Goal: Task Accomplishment & Management: Use online tool/utility

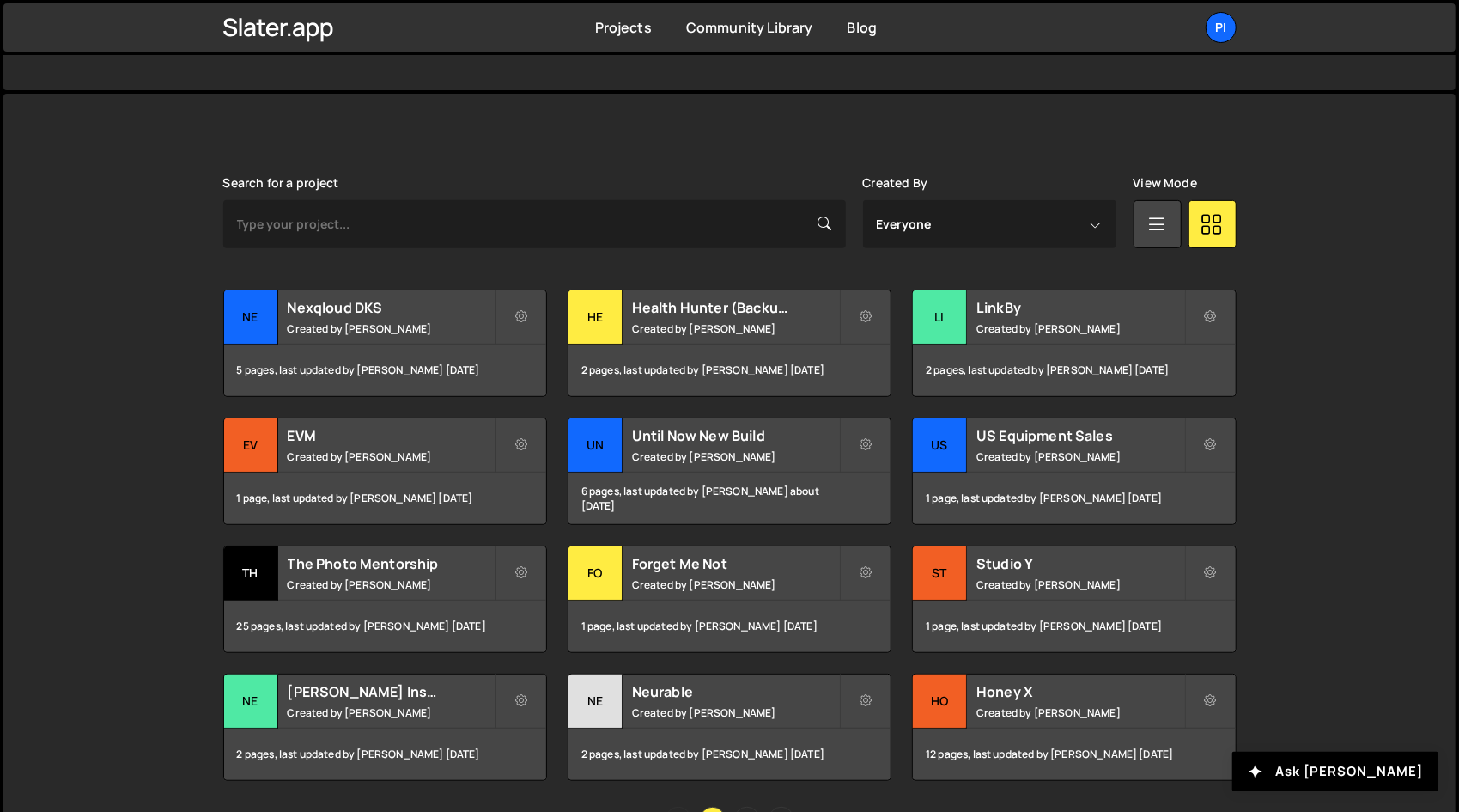
scroll to position [422, 0]
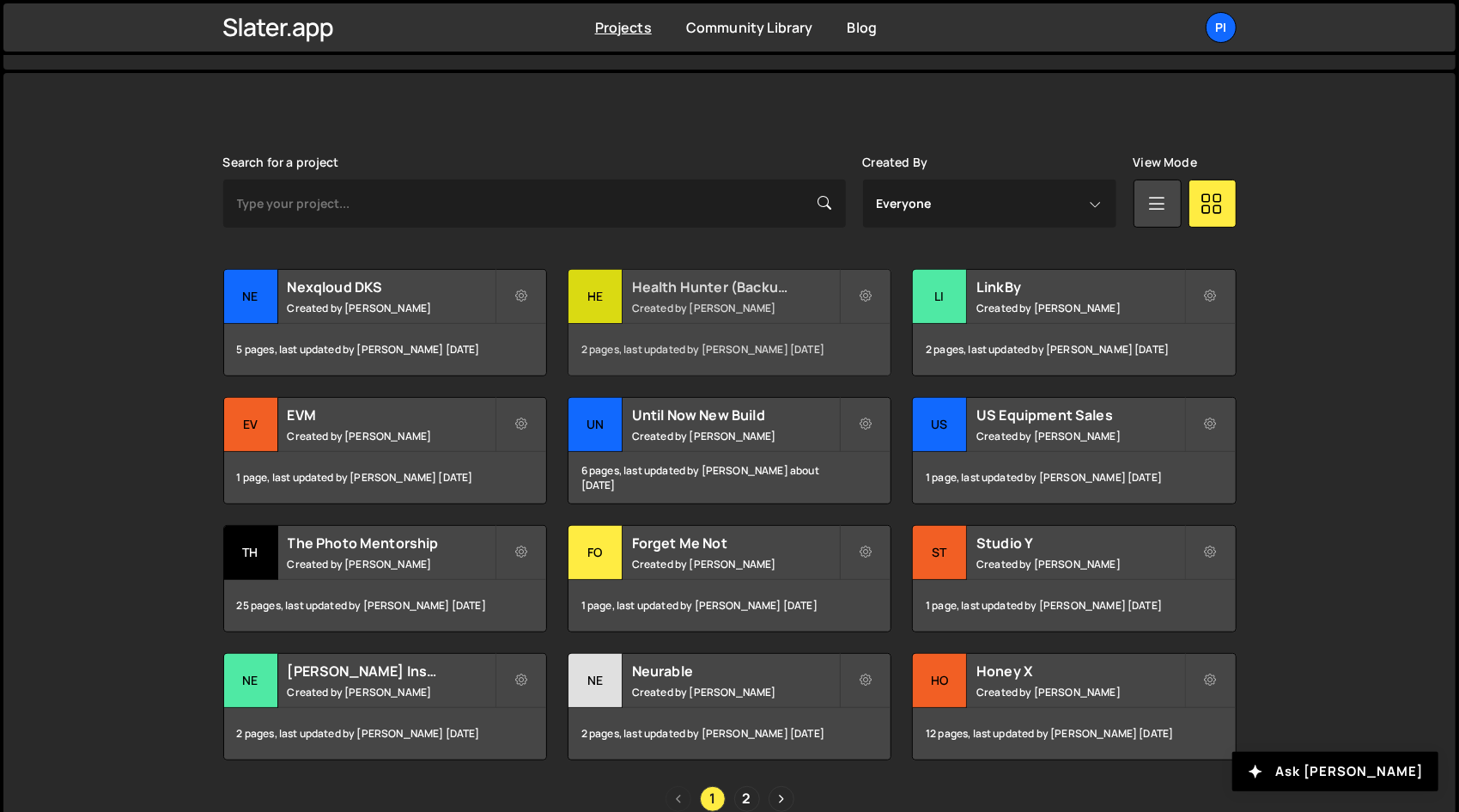
click at [693, 308] on small "Created by Richard Burles" at bounding box center [735, 308] width 207 height 15
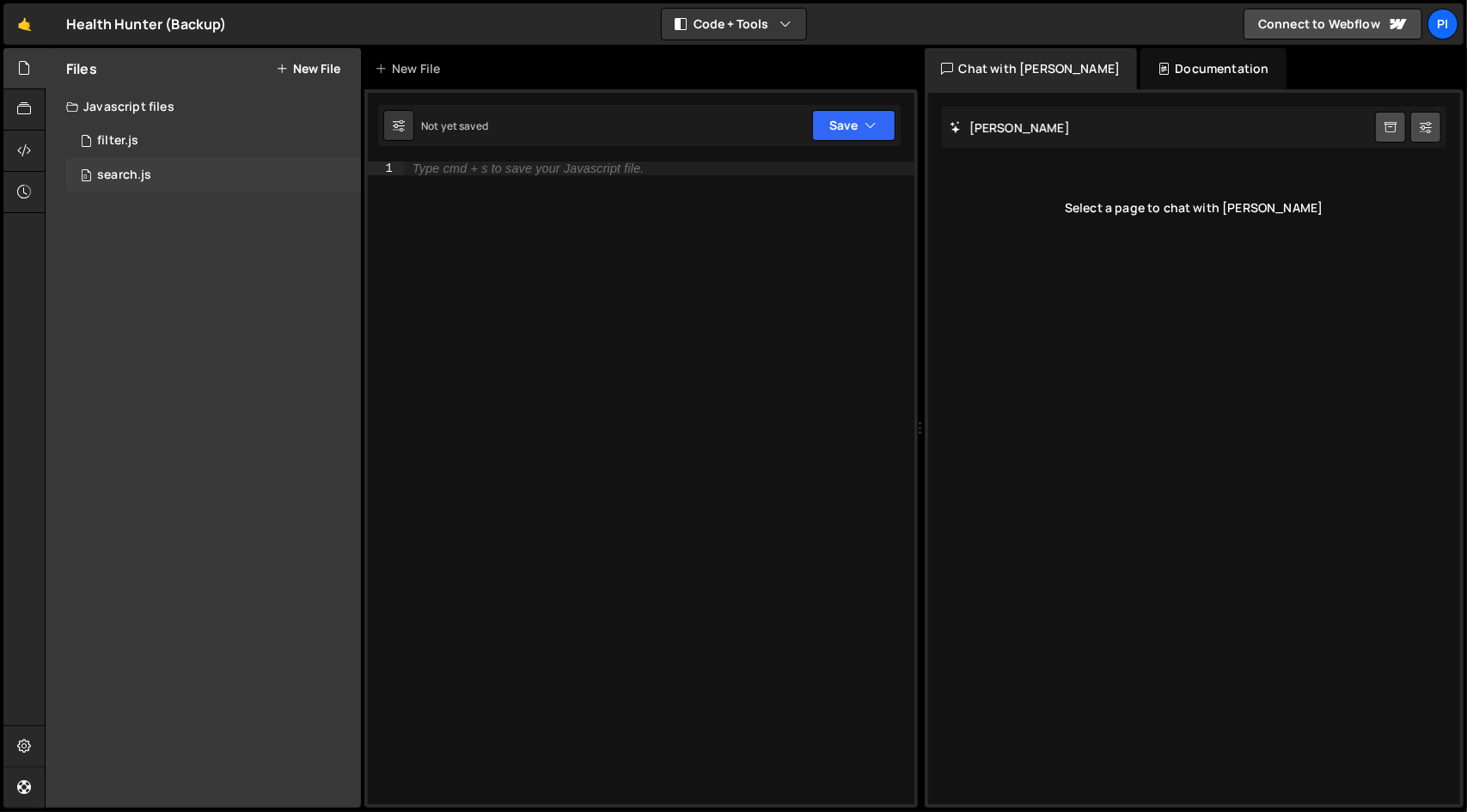
click at [236, 158] on div "0 search.js 0" at bounding box center [213, 175] width 295 height 35
click at [240, 137] on div "0 filter.js 0" at bounding box center [213, 141] width 295 height 35
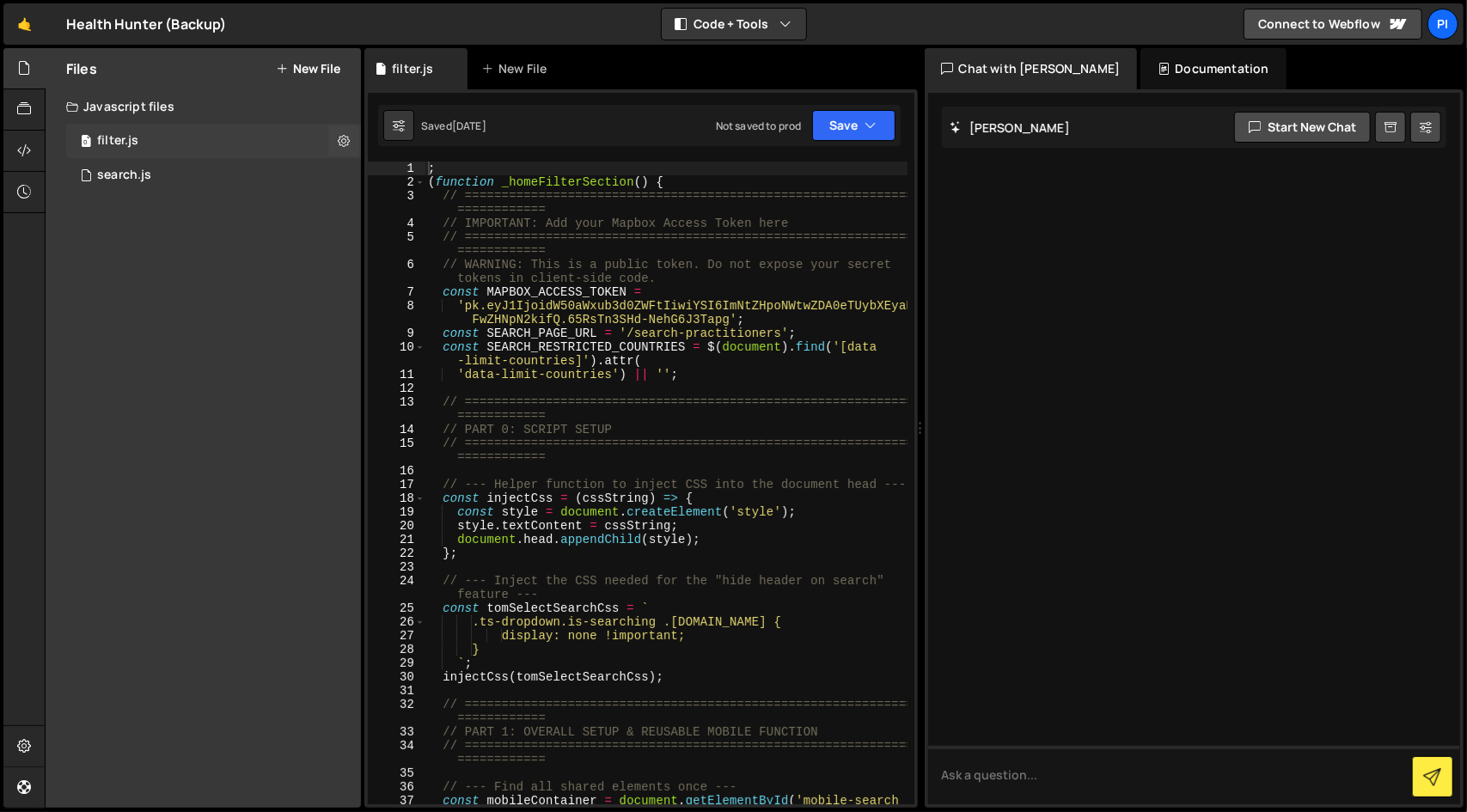
click at [215, 145] on div "0 filter.js 0" at bounding box center [213, 141] width 295 height 35
click at [242, 187] on div "0 search.js 0" at bounding box center [213, 175] width 295 height 35
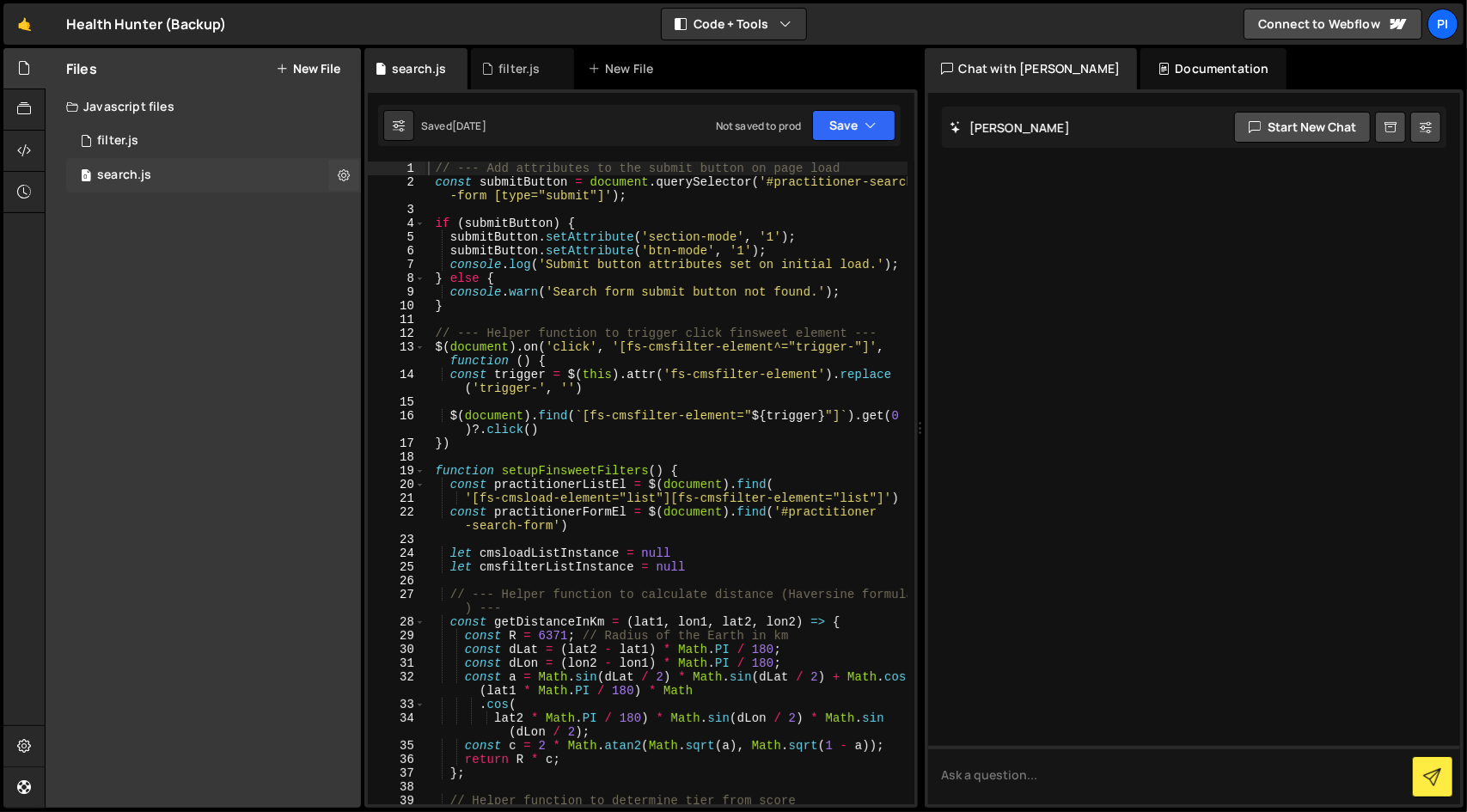
click at [242, 187] on div "0 search.js 0" at bounding box center [213, 175] width 295 height 35
type textarea "const trigger = $(this).attr('fs-cmsfilter-element').replace('trigger-', '')"
click at [741, 389] on div "// --- Add attributes to the submit button on page load const submitButton = do…" at bounding box center [665, 496] width 483 height 670
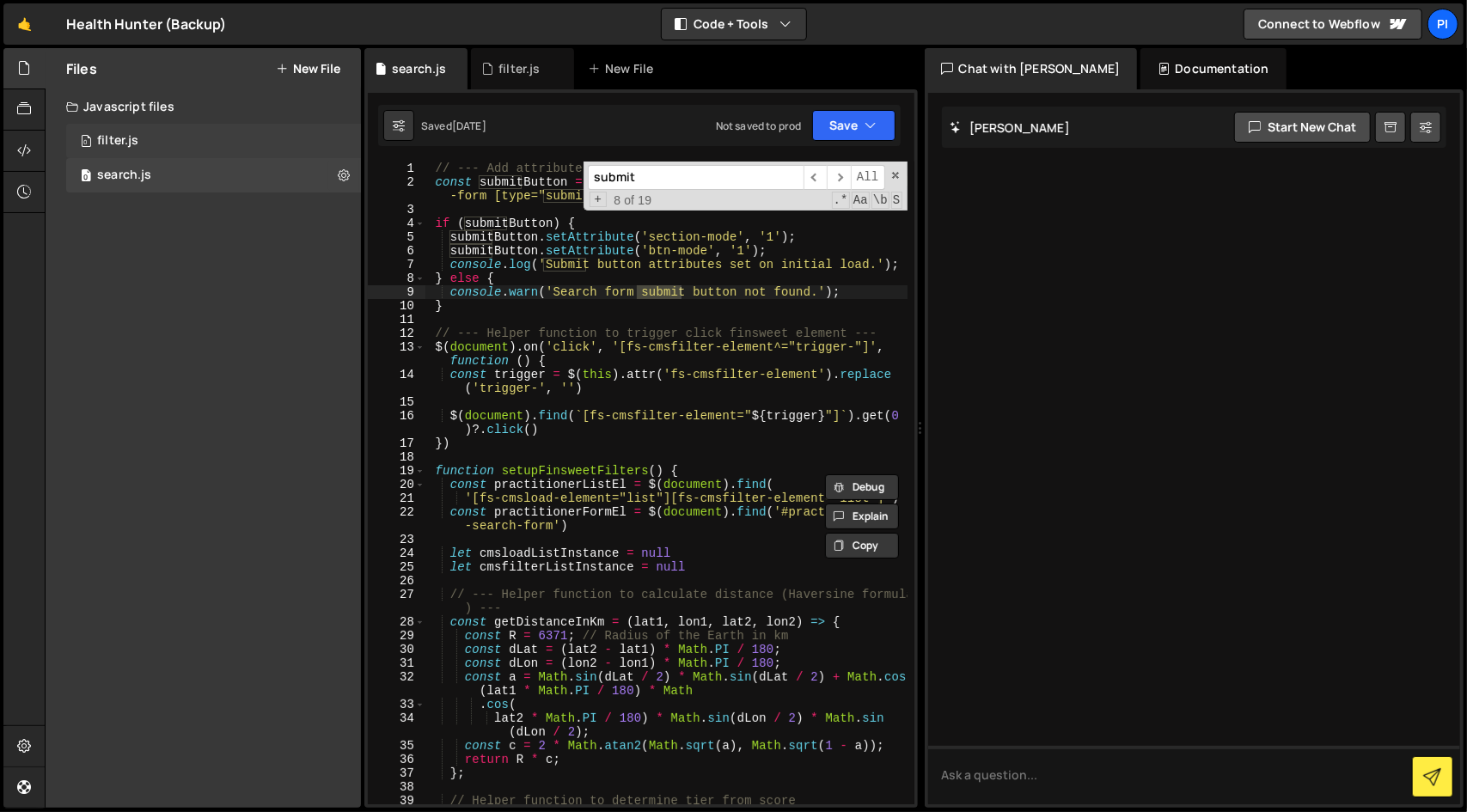
type input "submit"
click at [237, 135] on div "0 filter.js 0" at bounding box center [213, 141] width 295 height 35
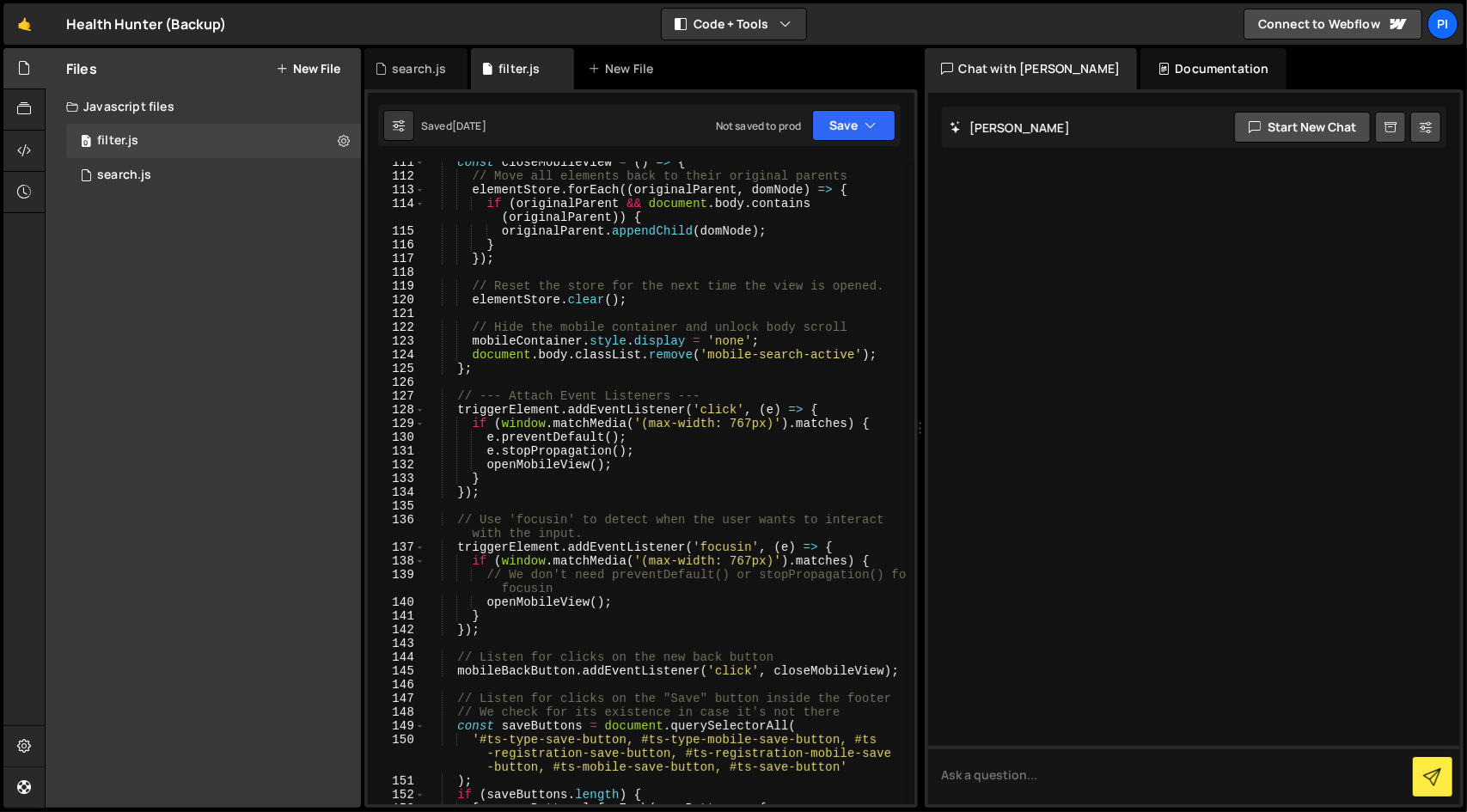
scroll to position [1919, 0]
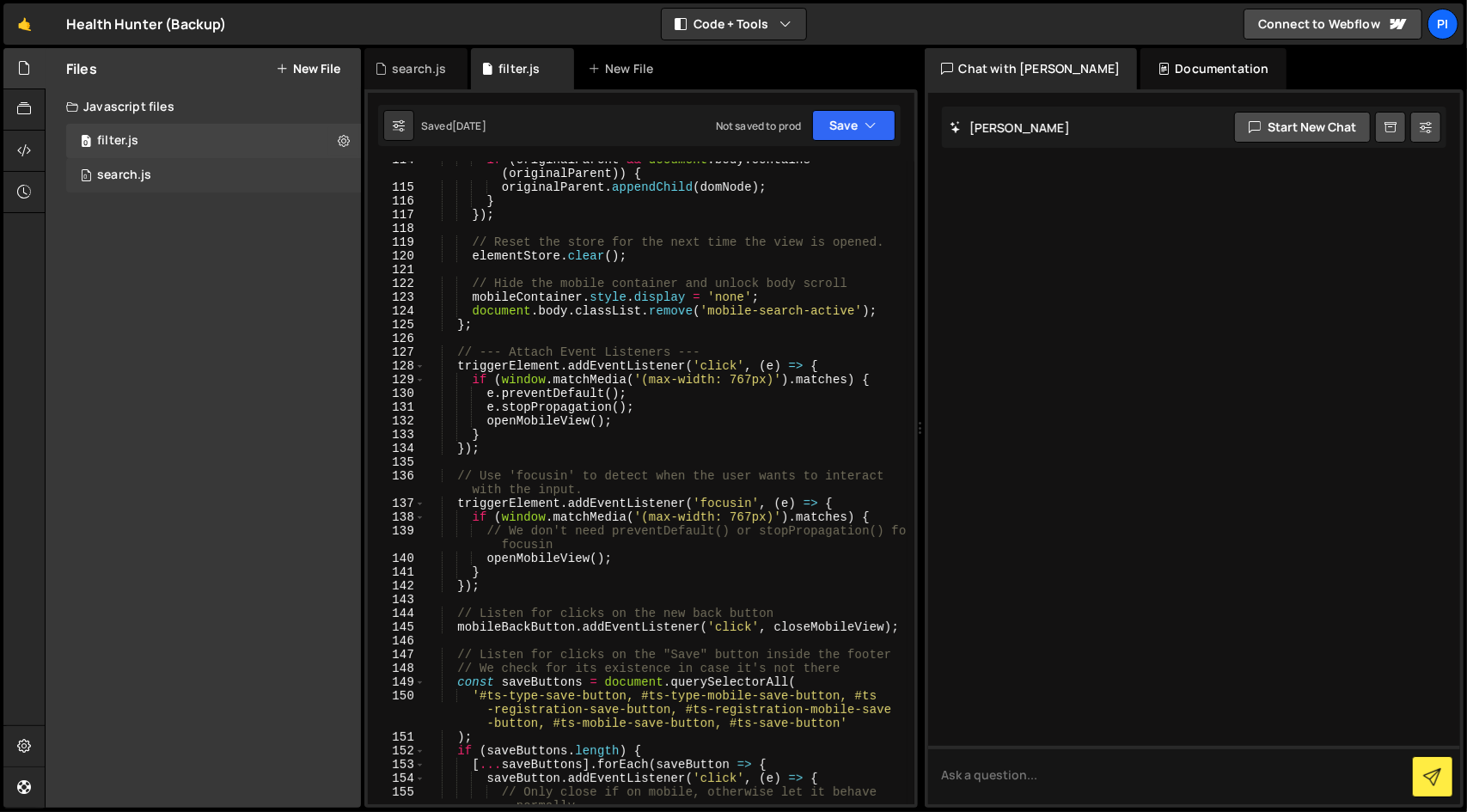
click at [242, 176] on div "0 search.js 0" at bounding box center [213, 175] width 295 height 35
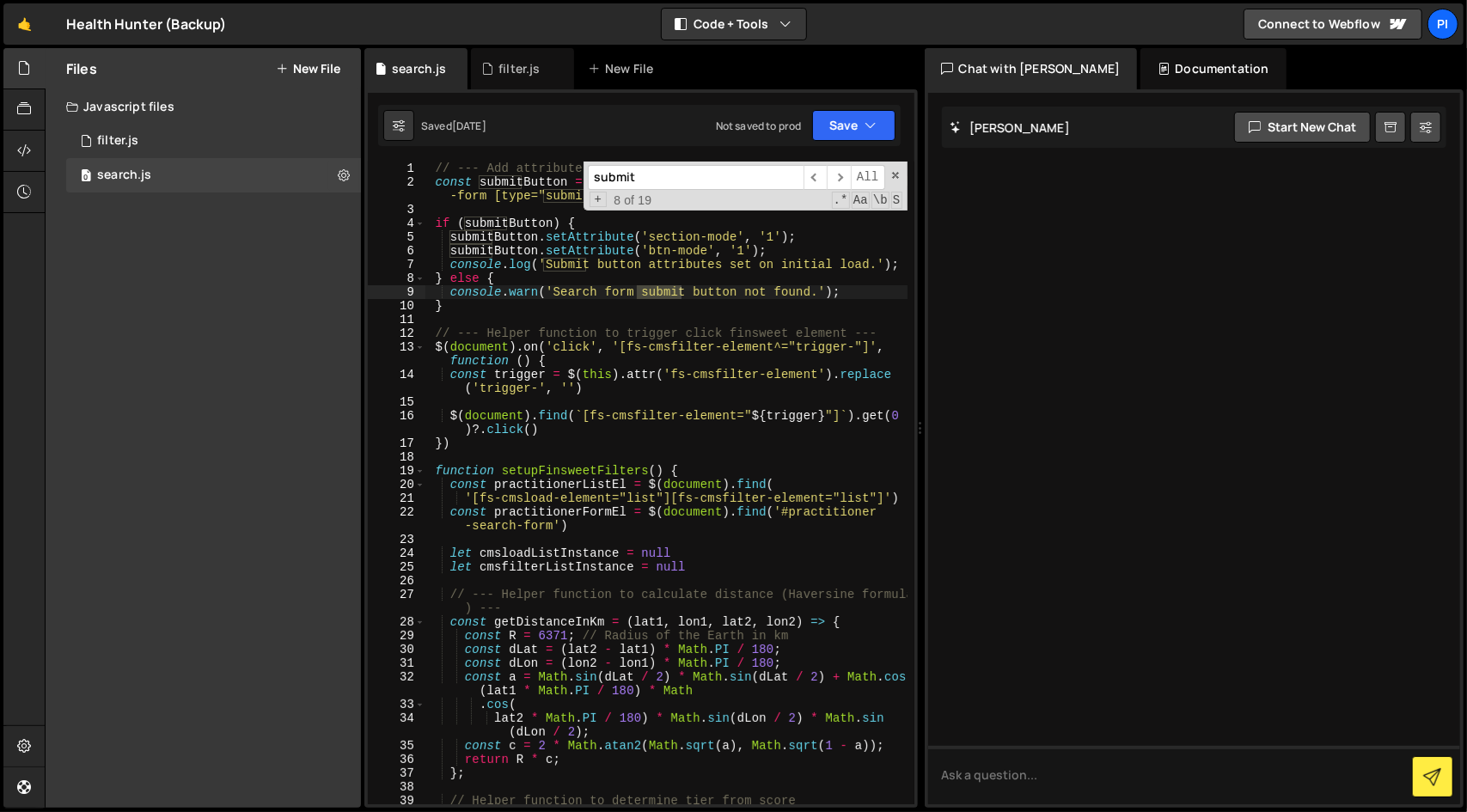
click at [788, 324] on div "// --- Add attributes to the submit button on page load const submitButton = do…" at bounding box center [665, 496] width 483 height 670
click at [809, 314] on div "// --- Add attributes to the submit button on page load const submitButton = do…" at bounding box center [665, 496] width 483 height 670
type textarea "})"
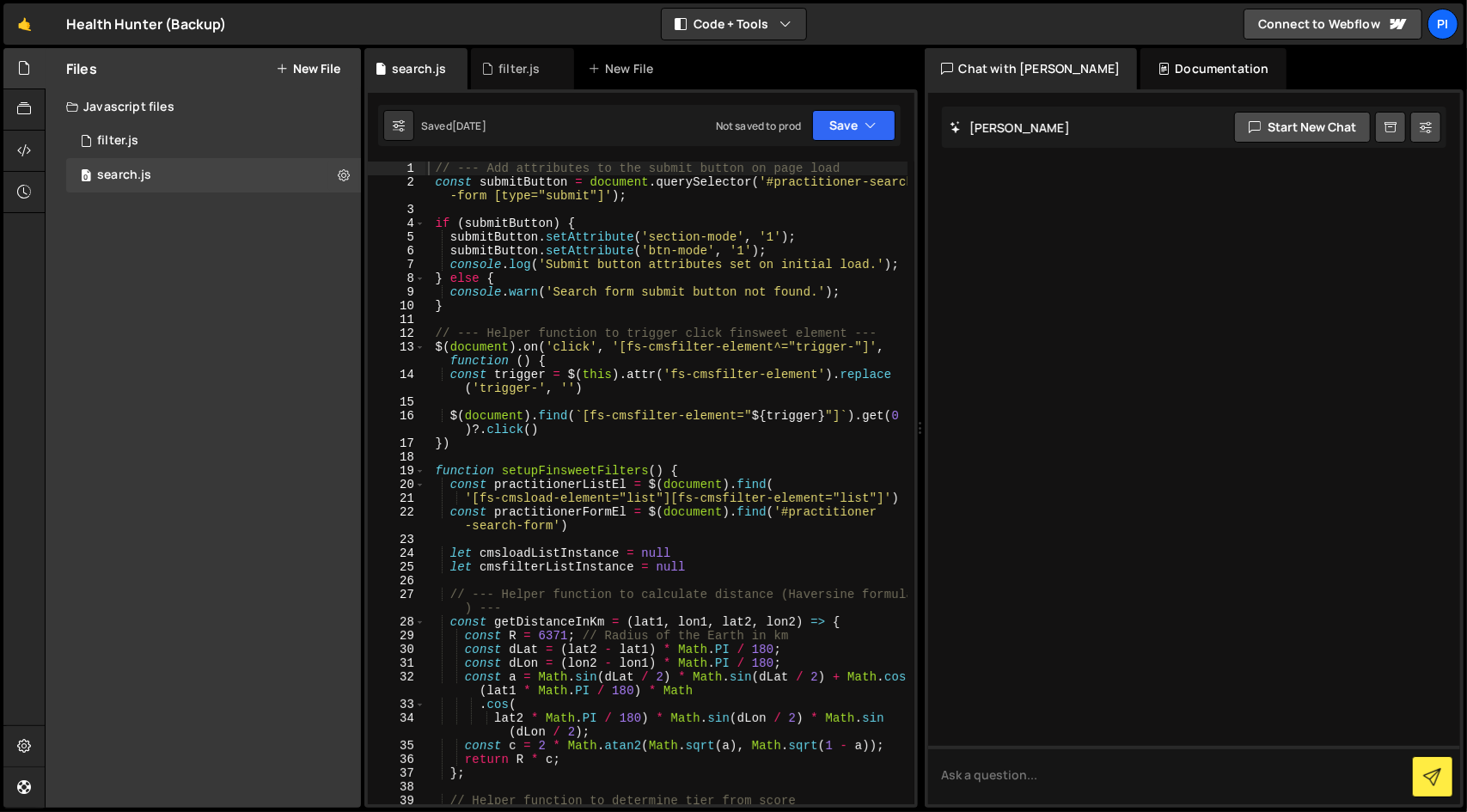
type textarea "console.warn('Search form submit button not found.');"
click at [665, 298] on div "// --- Add attributes to the submit button on page load const submitButton = do…" at bounding box center [665, 496] width 483 height 670
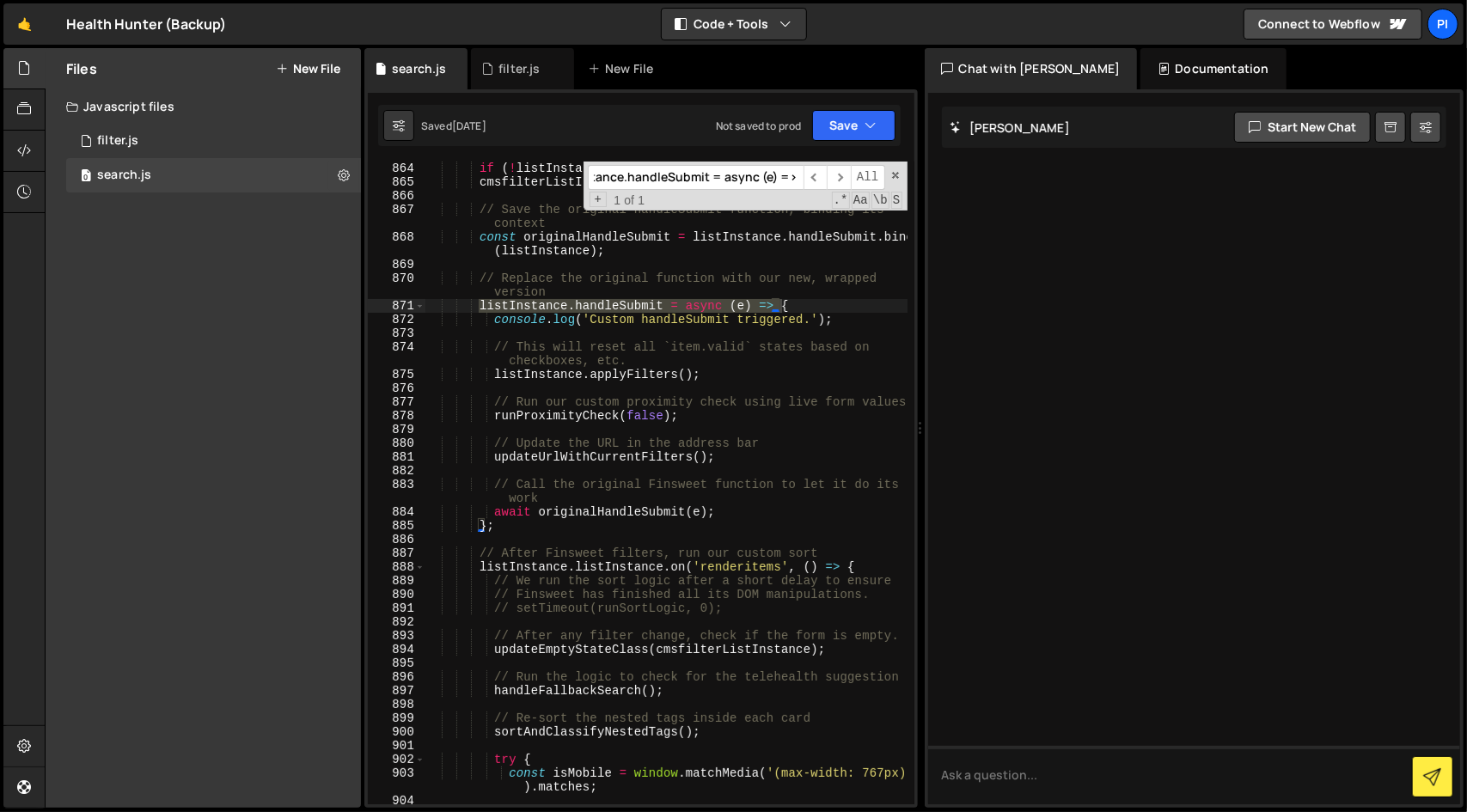
scroll to position [14212, 0]
type input "listInstance.handleSubmit = async (e) => {"
click at [531, 521] on div "if ( ! listInstance ) return ; cmsfilterListInstance = listInstance // Save the…" at bounding box center [665, 494] width 483 height 670
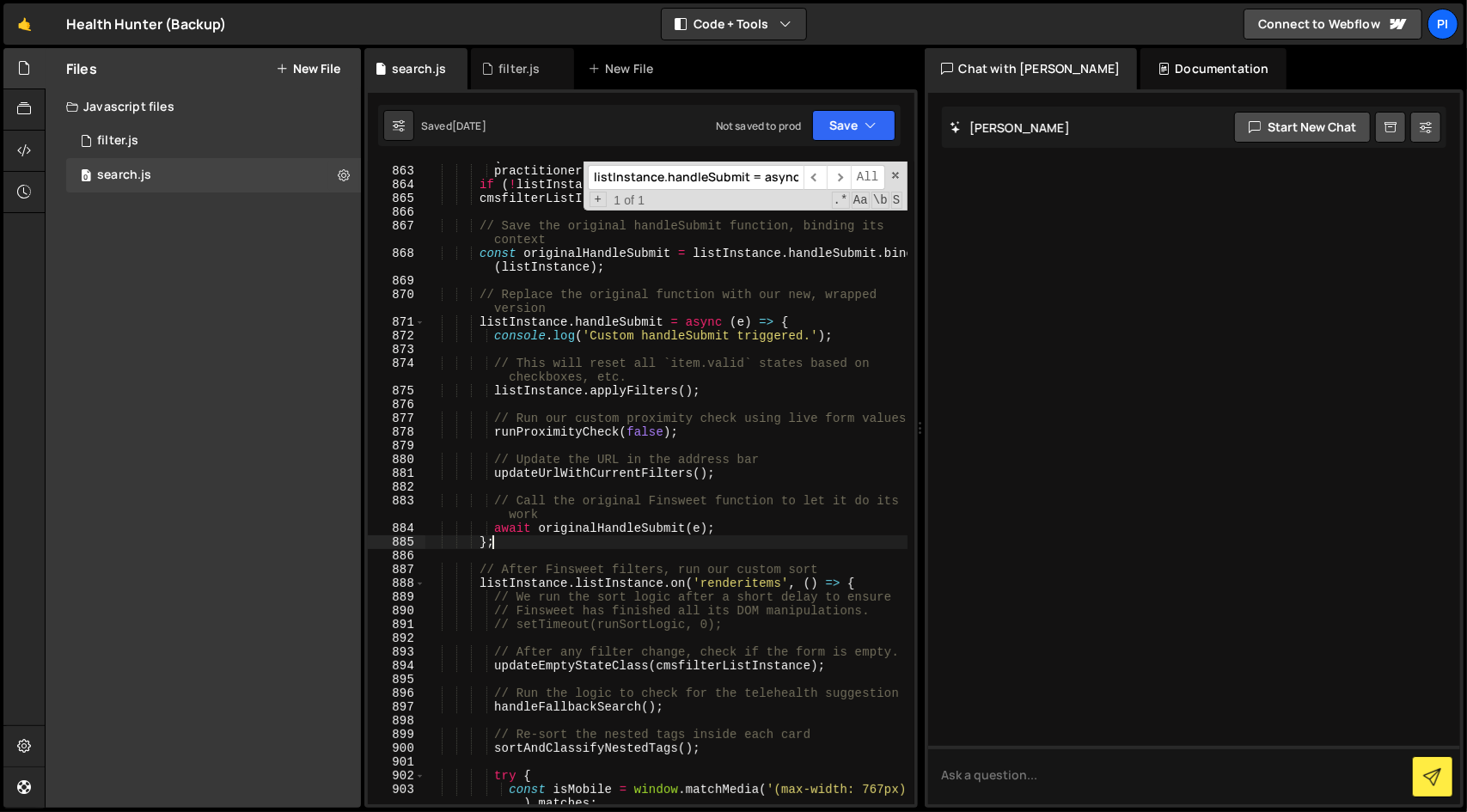
scroll to position [14184, 0]
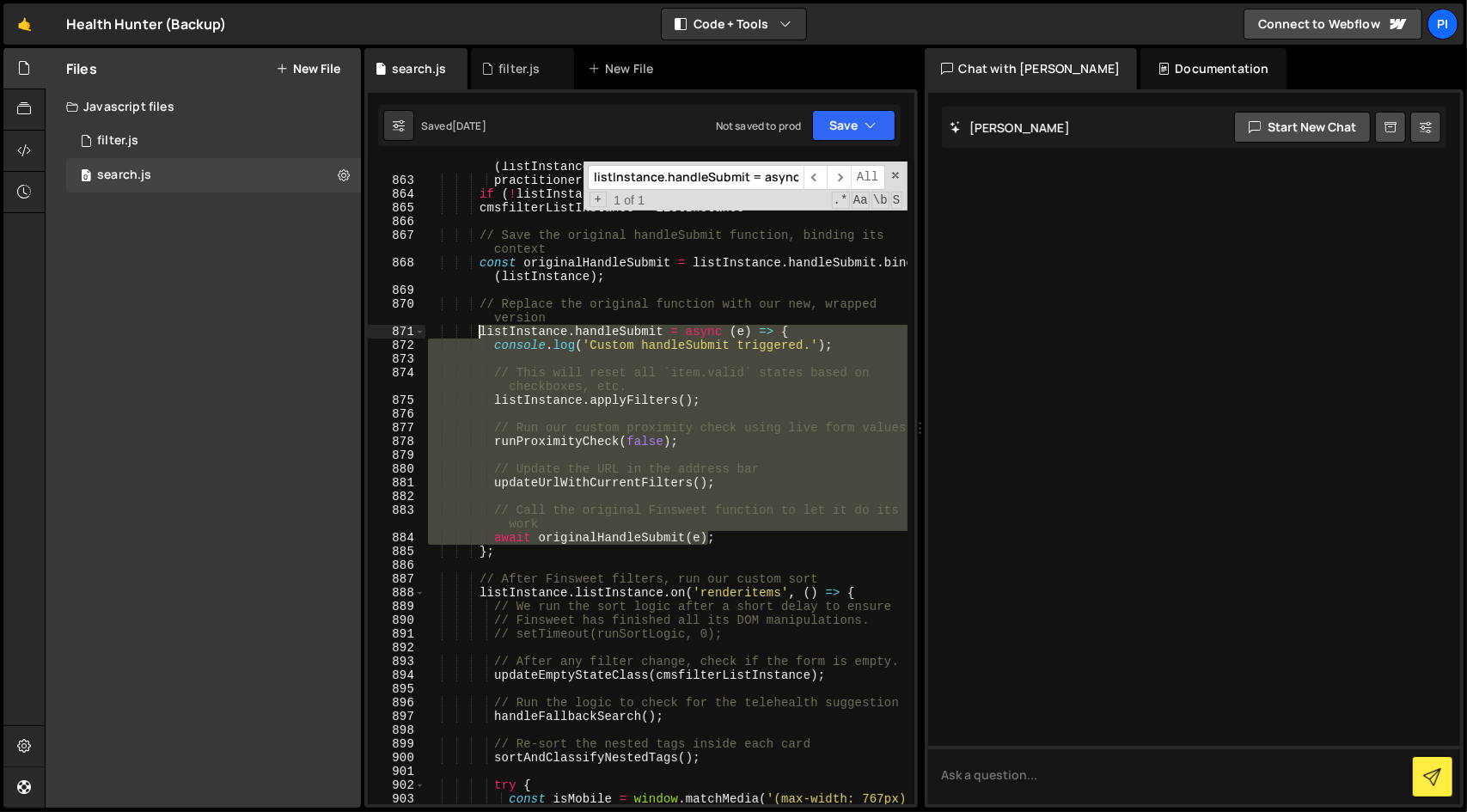
drag, startPoint x: 722, startPoint y: 534, endPoint x: 479, endPoint y: 330, distance: 317.3
click at [479, 330] on div "const listInstance = listInstances . find (( listInstance ) => $ ( listInstance…" at bounding box center [665, 494] width 483 height 697
click at [825, 530] on div "const listInstance = listInstances . find (( listInstance ) => $ ( listInstance…" at bounding box center [665, 483] width 482 height 642
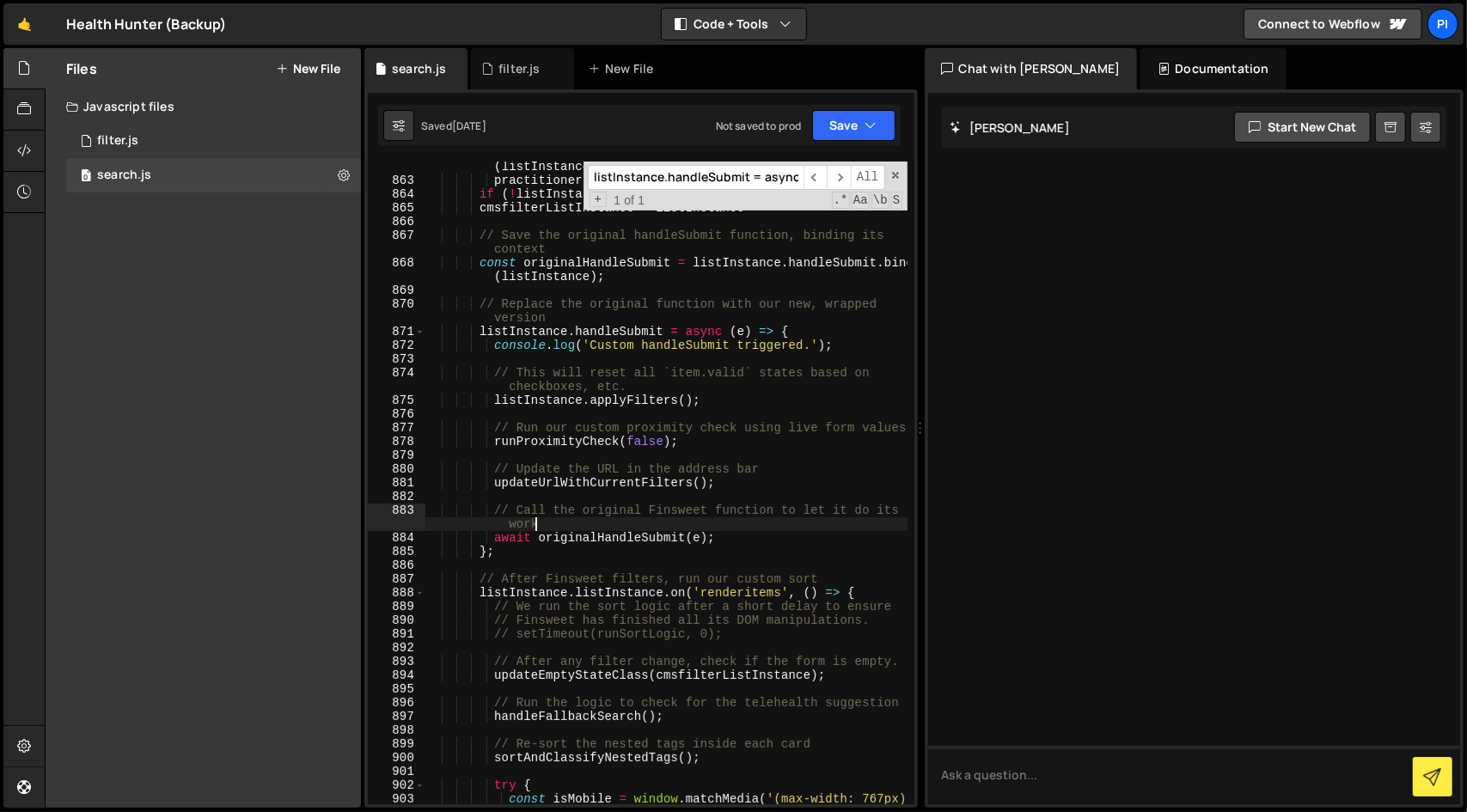
click at [825, 530] on div "const listInstance = listInstances . find (( listInstance ) => $ ( listInstance…" at bounding box center [665, 494] width 483 height 697
click at [804, 536] on div "const listInstance = listInstances . find (( listInstance ) => $ ( listInstance…" at bounding box center [665, 494] width 483 height 697
type textarea "await originalHandleSubmit(e);"
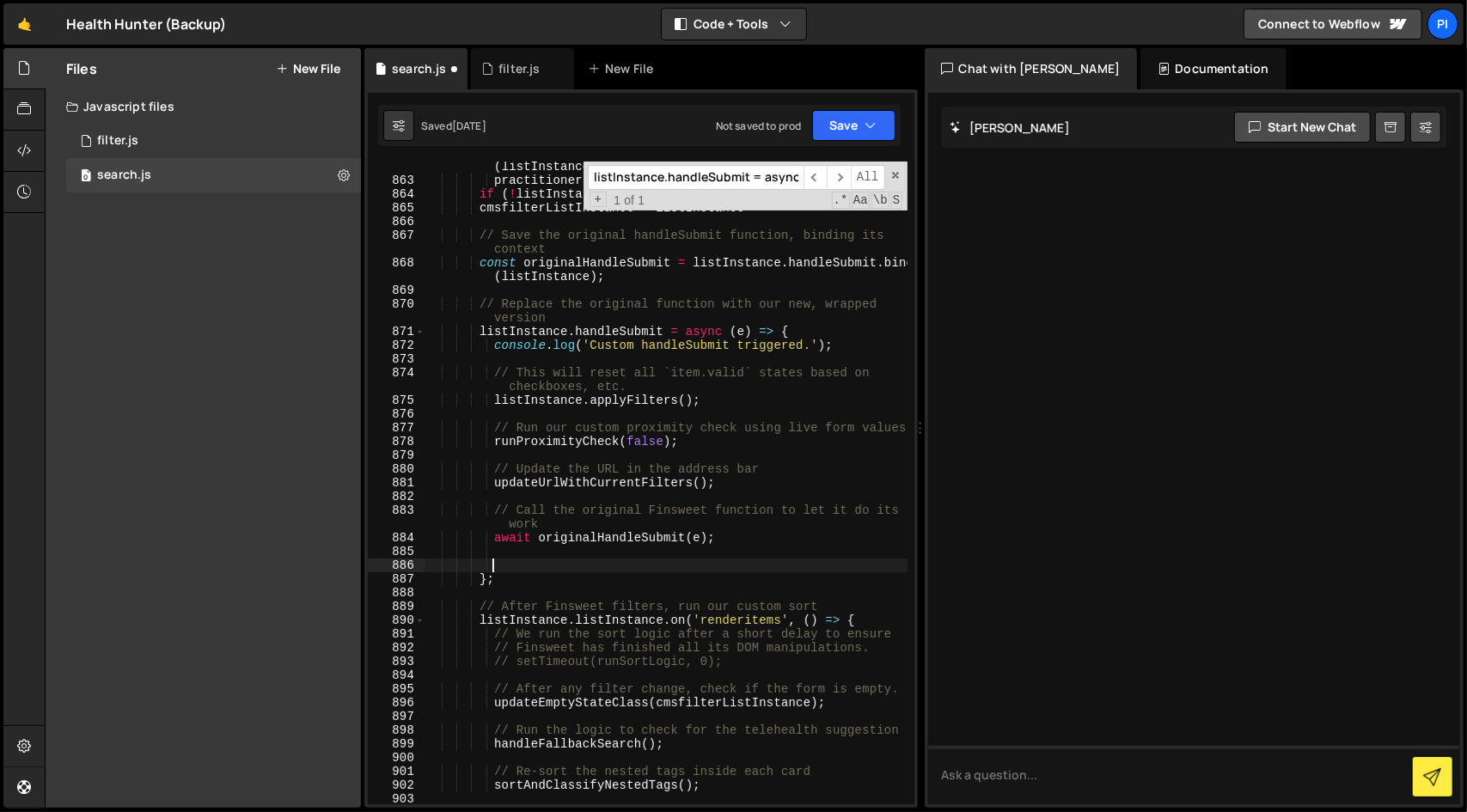
paste textarea "};"
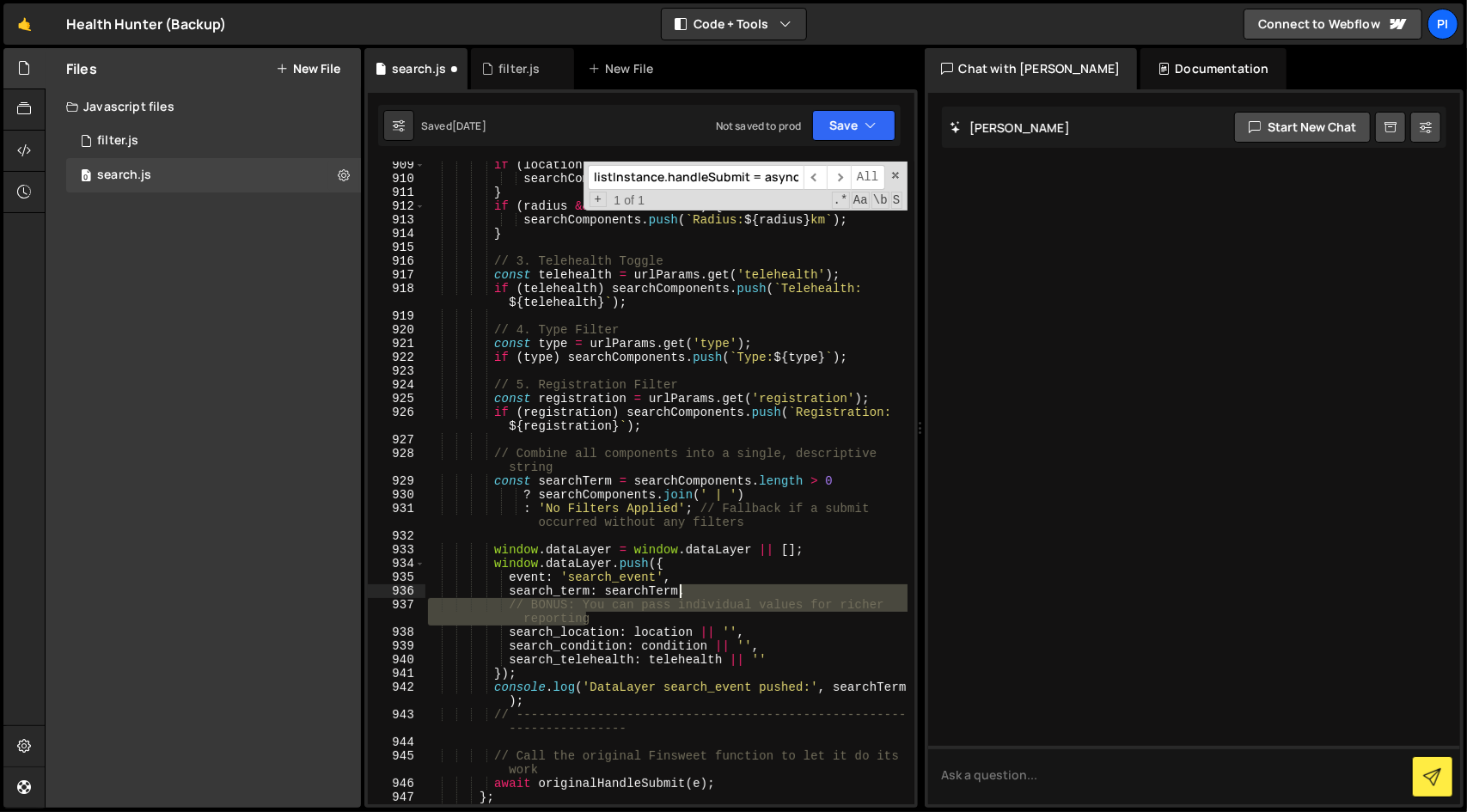
drag, startPoint x: 748, startPoint y: 613, endPoint x: 761, endPoint y: 588, distance: 28.2
click at [761, 588] on div "if ( location ) { searchComponents . push ( ` Location: ${ location } ` ) ; } i…" at bounding box center [665, 493] width 483 height 670
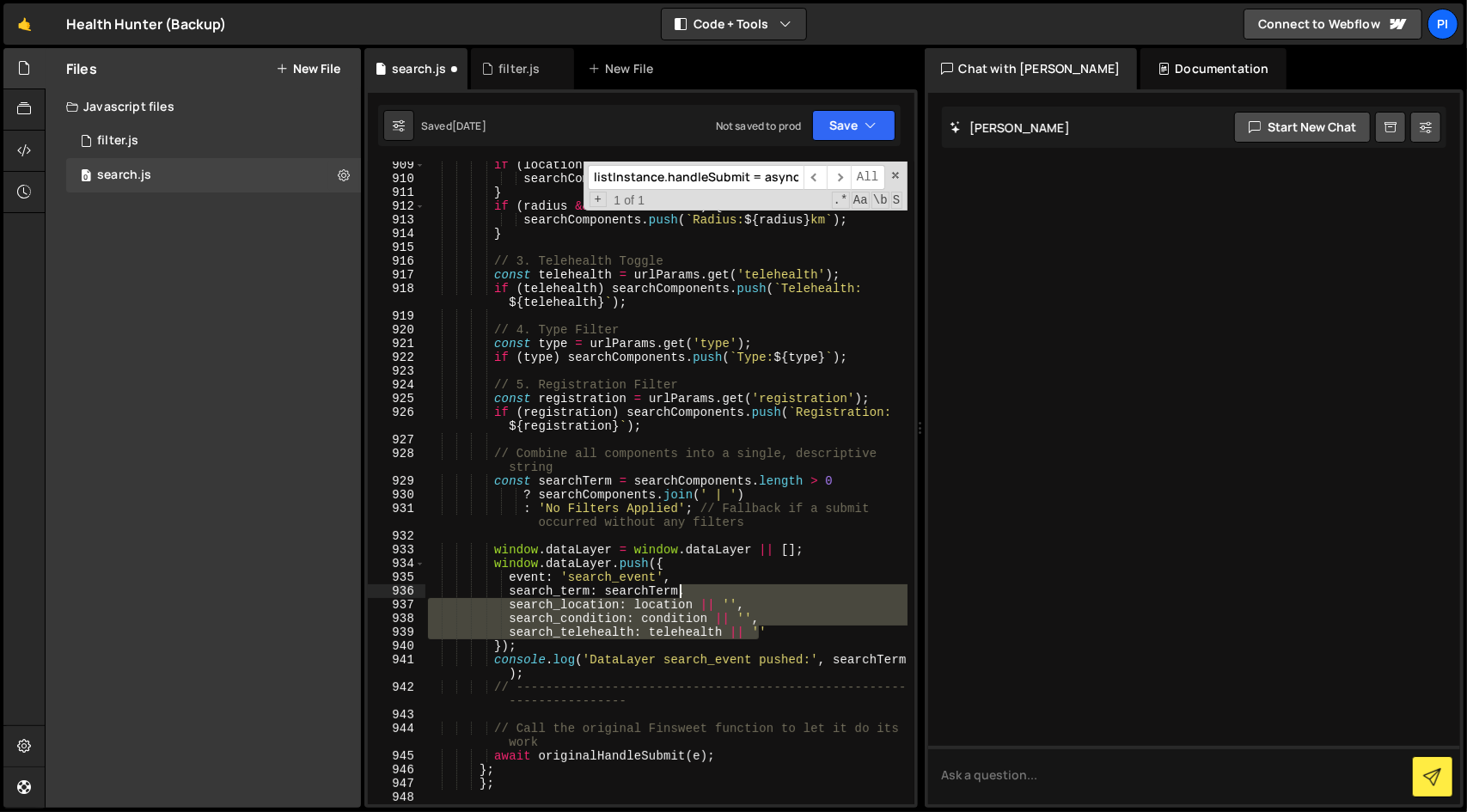
drag, startPoint x: 788, startPoint y: 636, endPoint x: 779, endPoint y: 588, distance: 48.8
click at [779, 588] on div "if ( location ) { searchComponents . push ( ` Location: ${ location } ` ) ; } i…" at bounding box center [665, 493] width 483 height 670
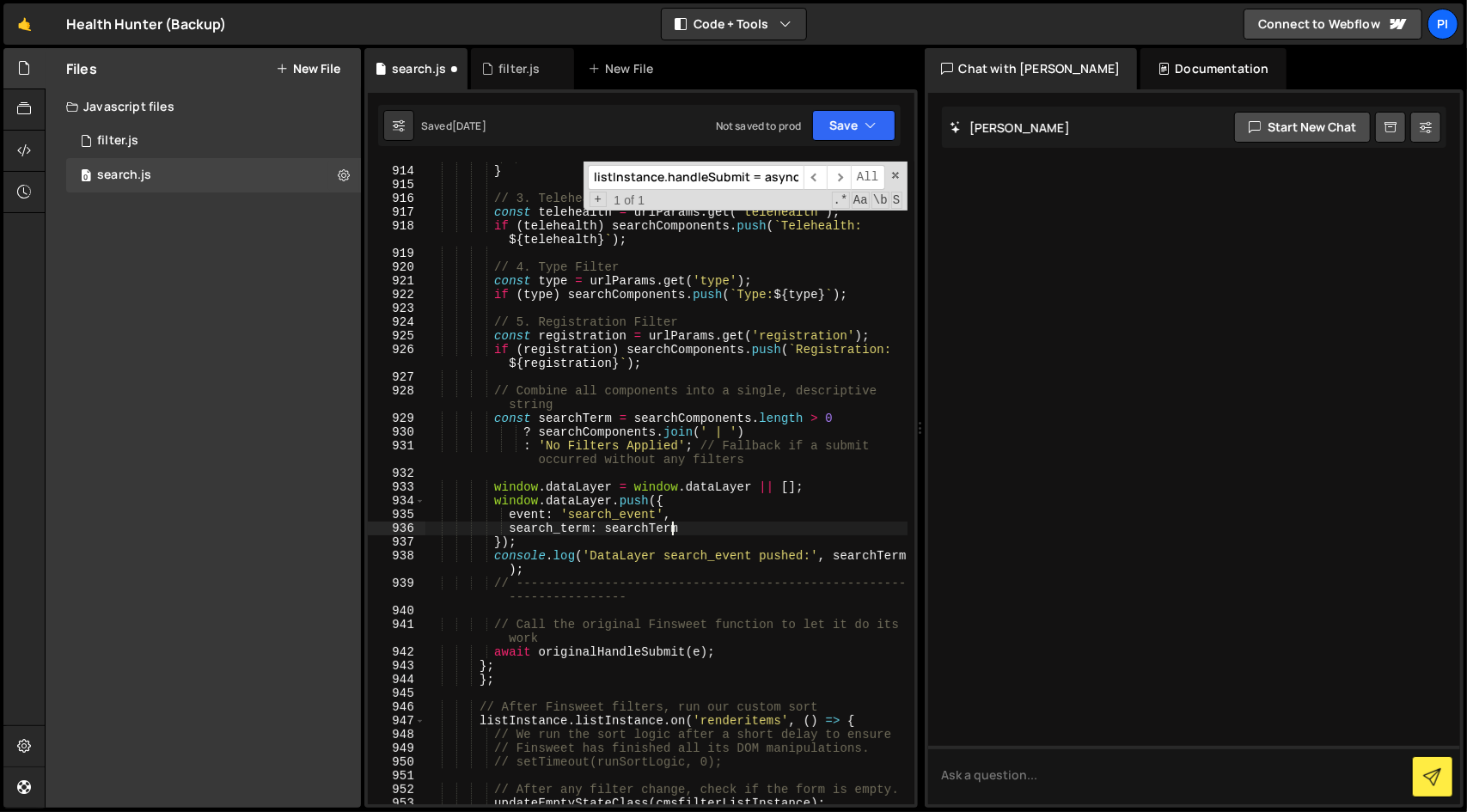
scroll to position [15023, 0]
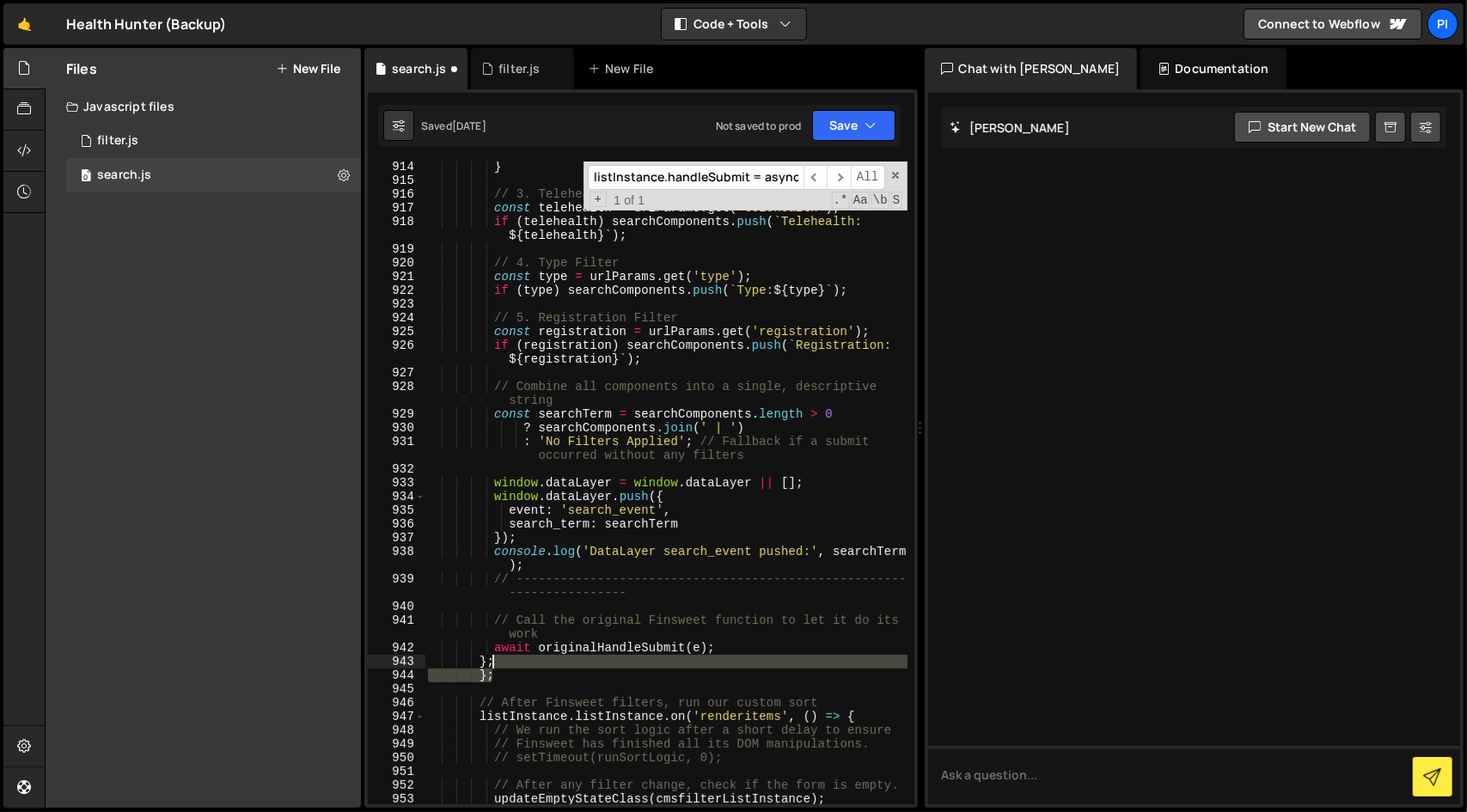
drag, startPoint x: 670, startPoint y: 668, endPoint x: 731, endPoint y: 658, distance: 61.8
click at [731, 658] on div "} // 3. Telehealth Toggle const telehealth = urlParams . get ( 'telehealth' ) ;…" at bounding box center [665, 494] width 483 height 670
type textarea "};"
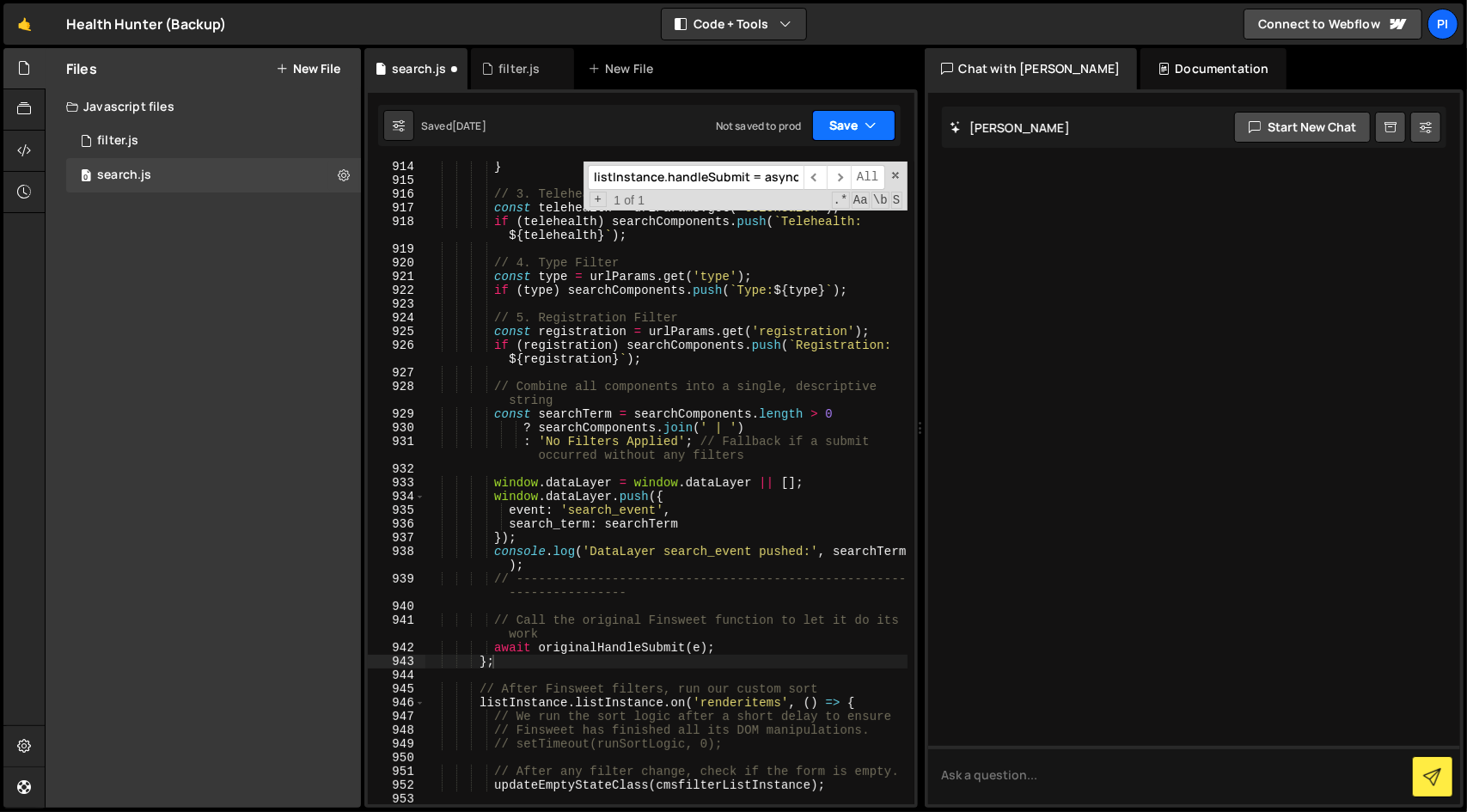
click at [842, 132] on button "Save" at bounding box center [854, 126] width 83 height 31
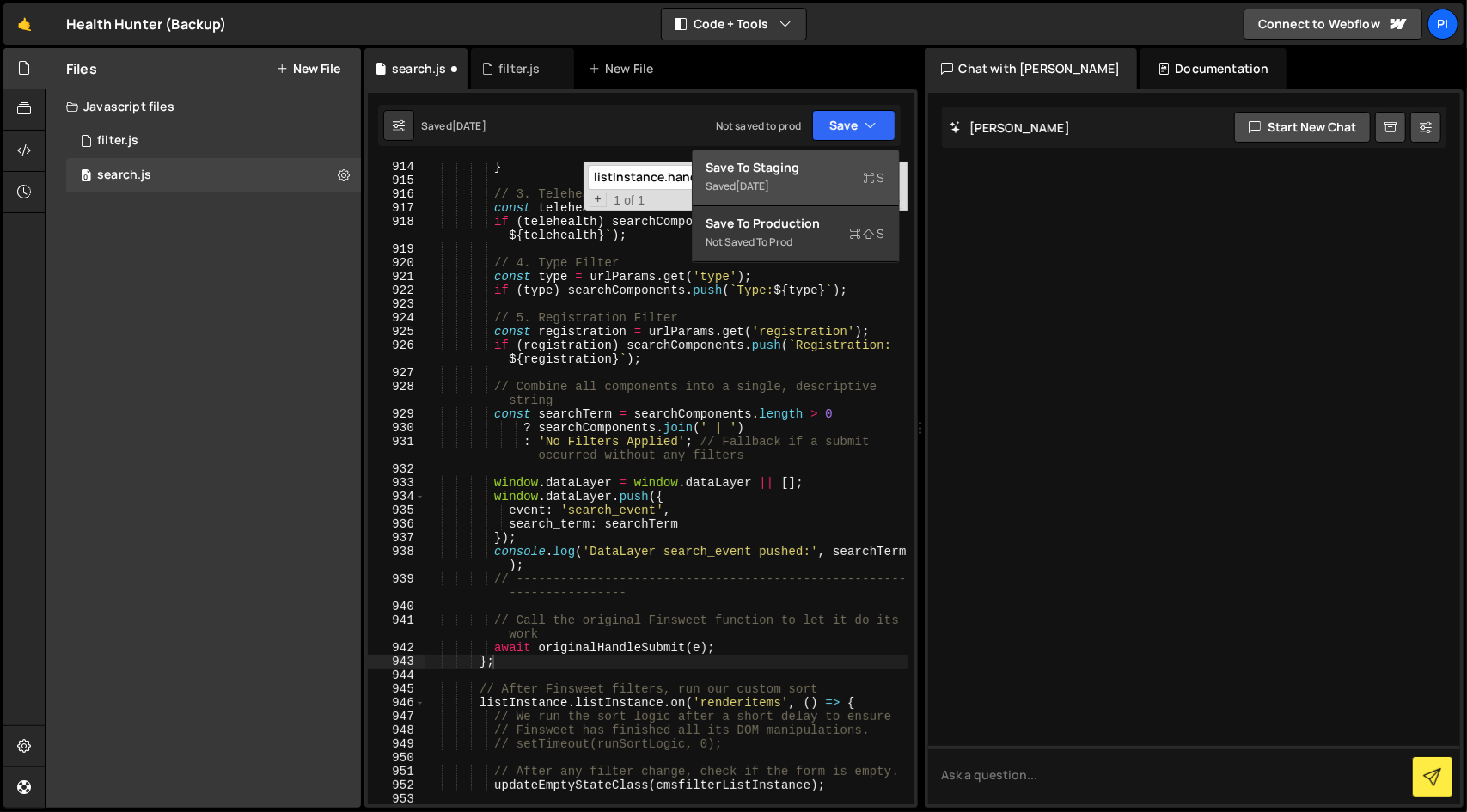
click at [808, 169] on div "Save to Staging S" at bounding box center [796, 167] width 179 height 17
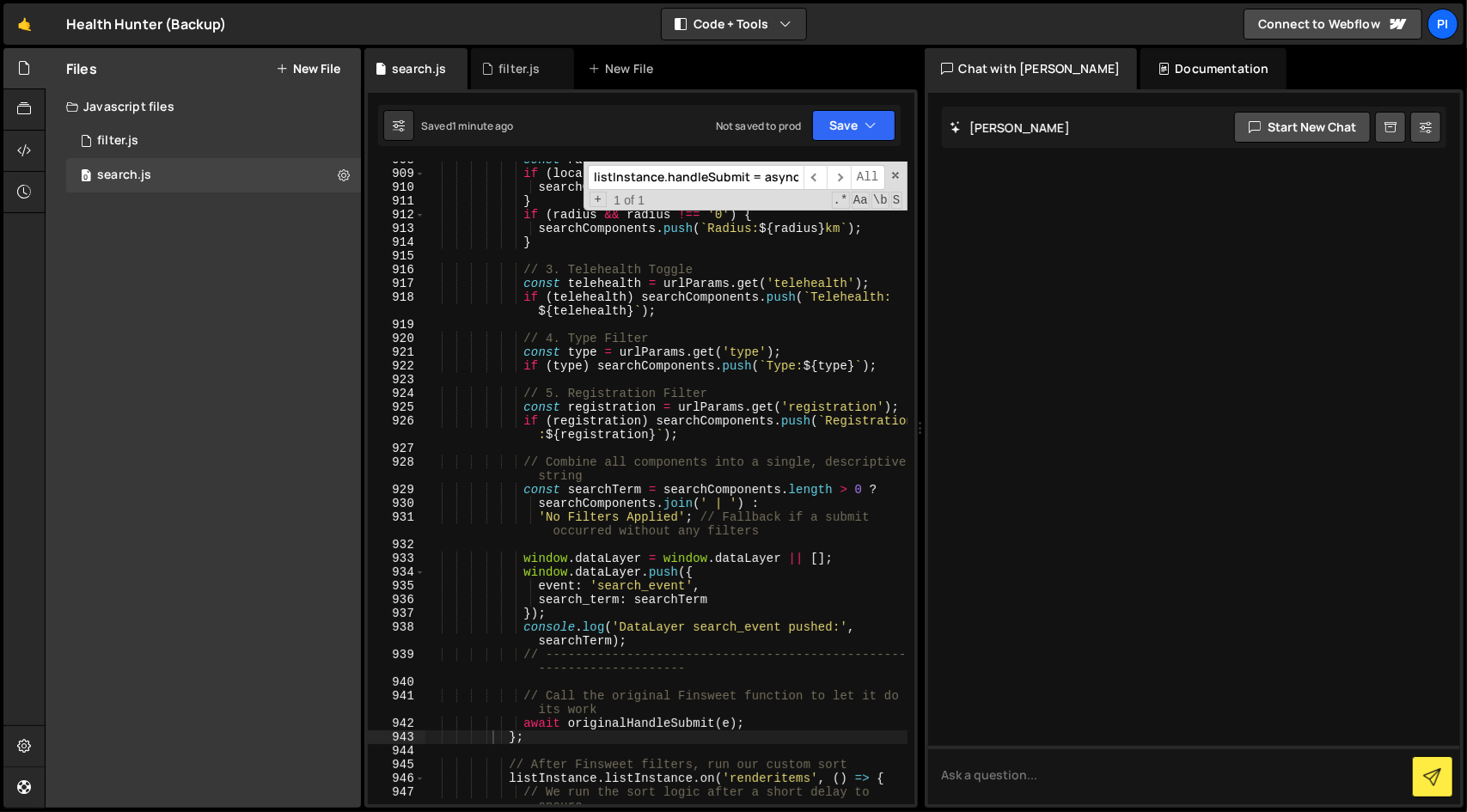
scroll to position [14974, 0]
click at [838, 133] on button "Save" at bounding box center [854, 126] width 83 height 31
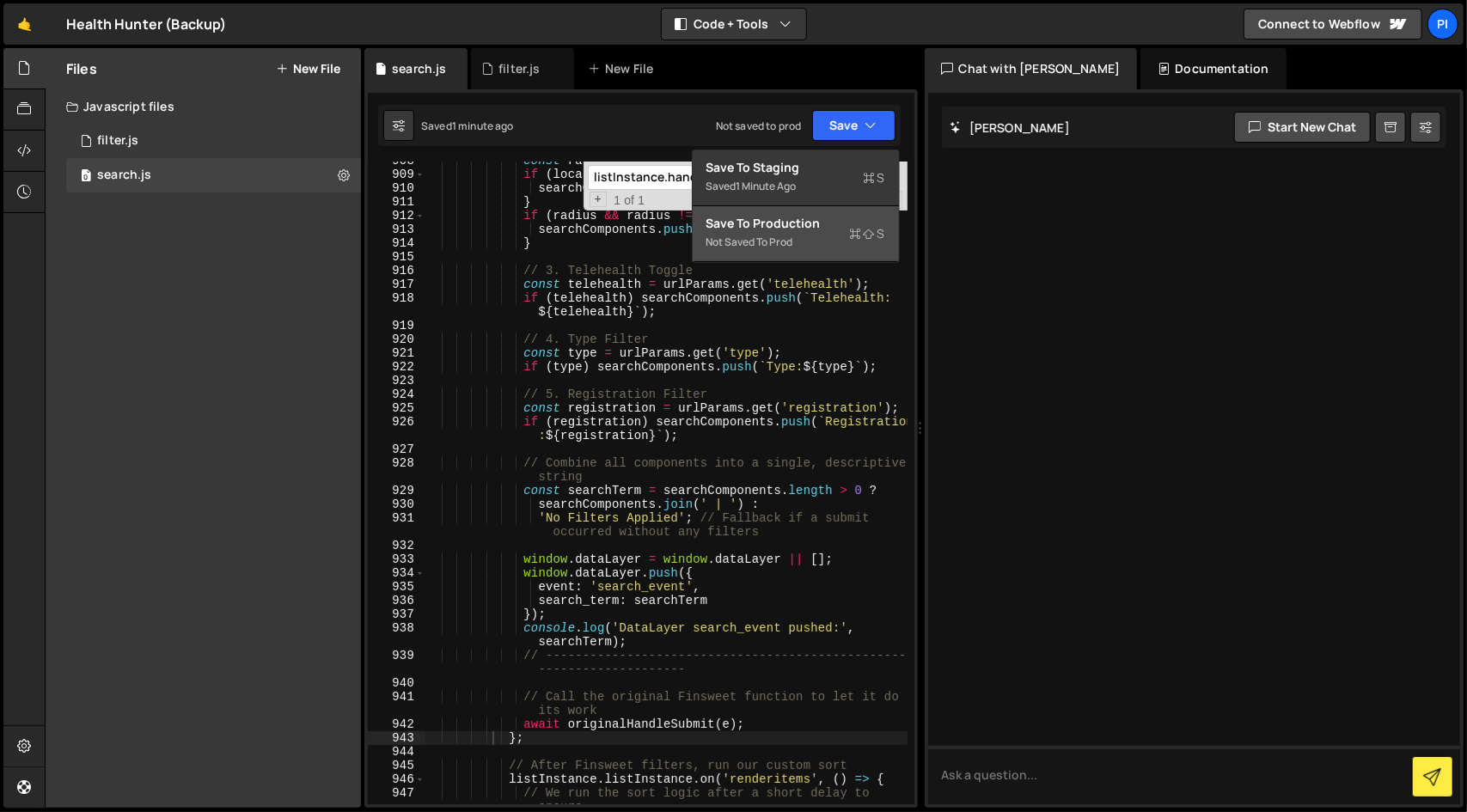
click at [823, 241] on div "Not saved to prod" at bounding box center [796, 242] width 179 height 21
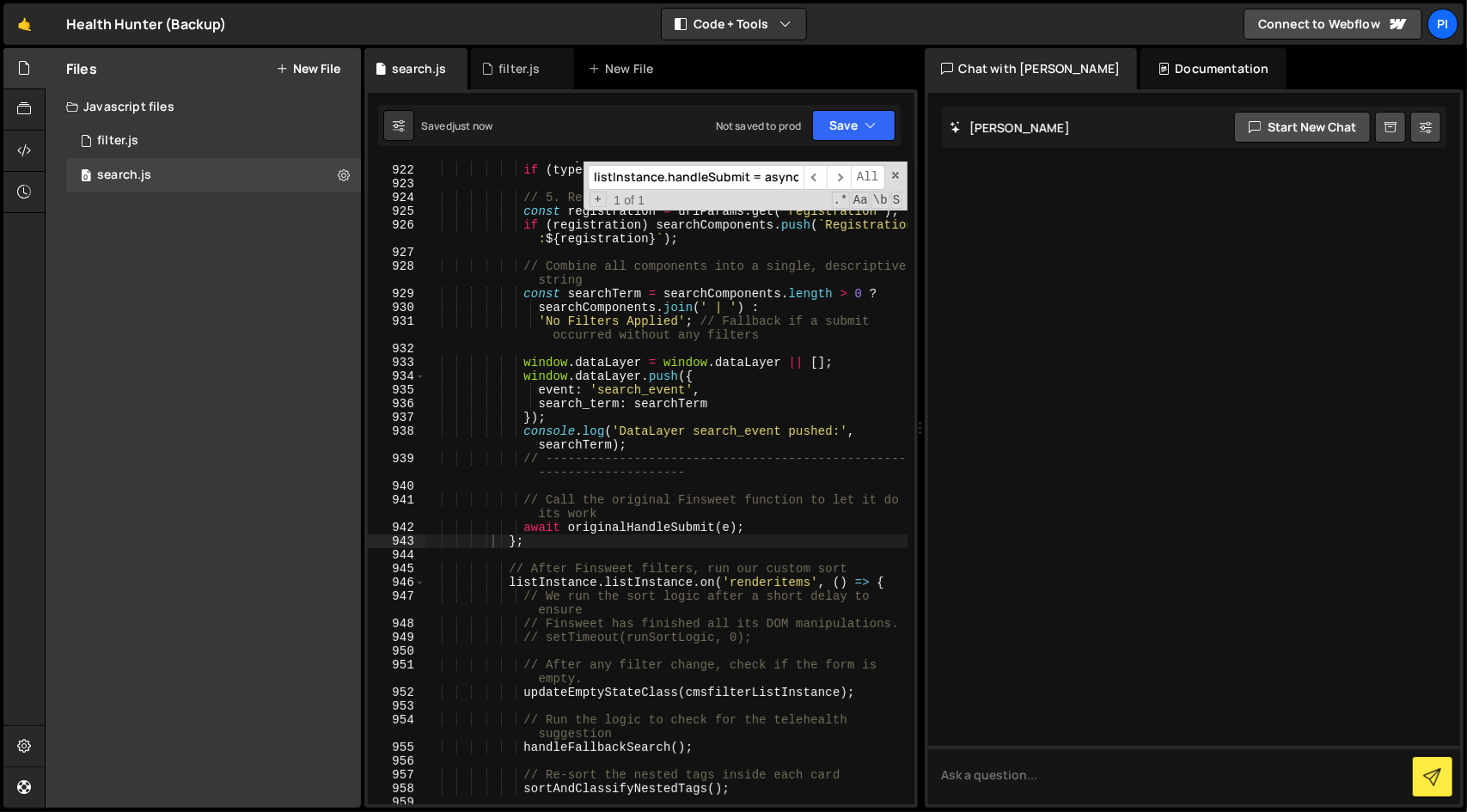
scroll to position [0, 0]
click at [570, 552] on div "const type = urlParams . get ( 'type' ) ; if ( type ) searchComponents . push (…" at bounding box center [665, 484] width 483 height 670
click at [570, 537] on div "const type = urlParams . get ( 'type' ) ; if ( type ) searchComponents . push (…" at bounding box center [665, 484] width 483 height 670
type textarea "};"
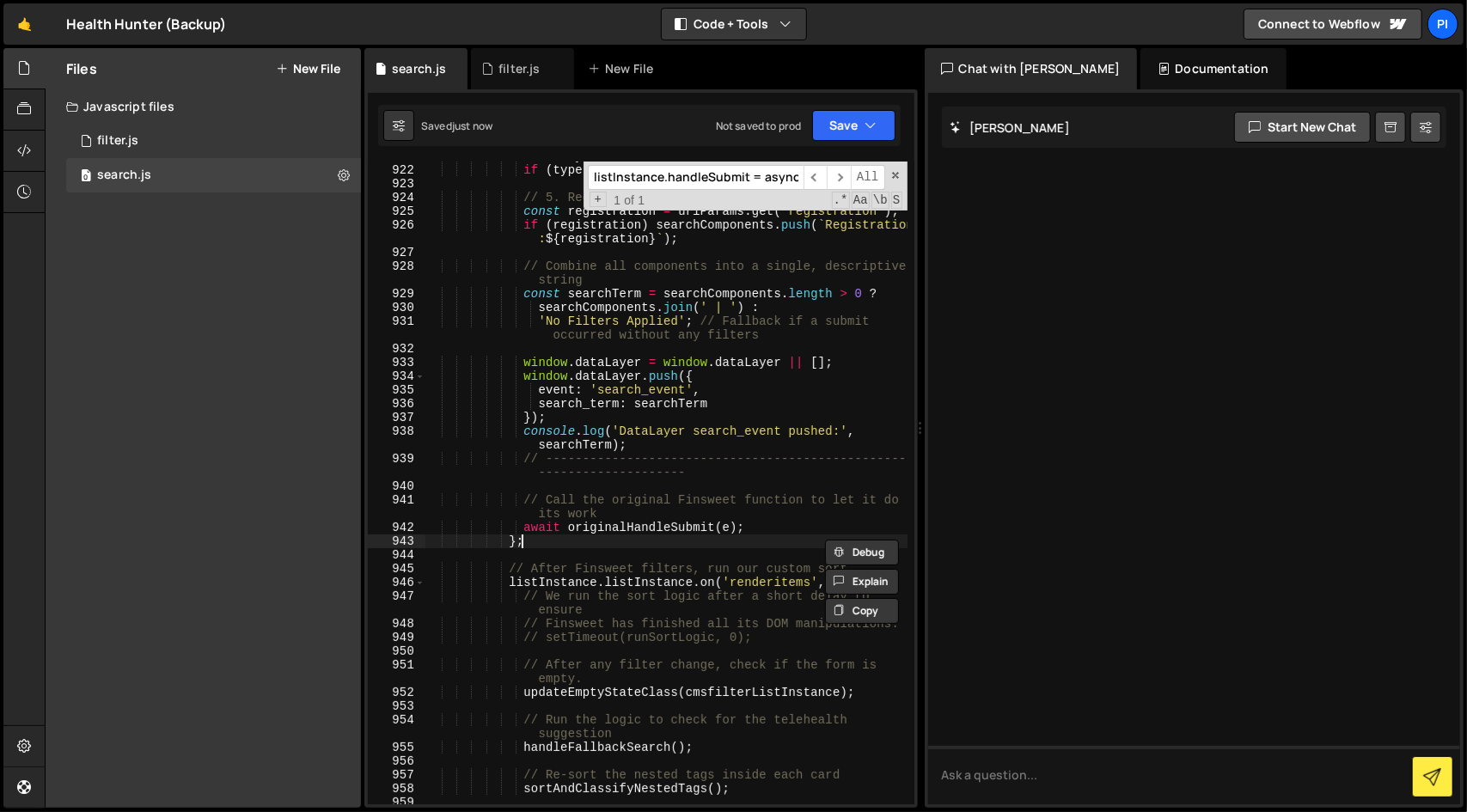
paste textarea "};"
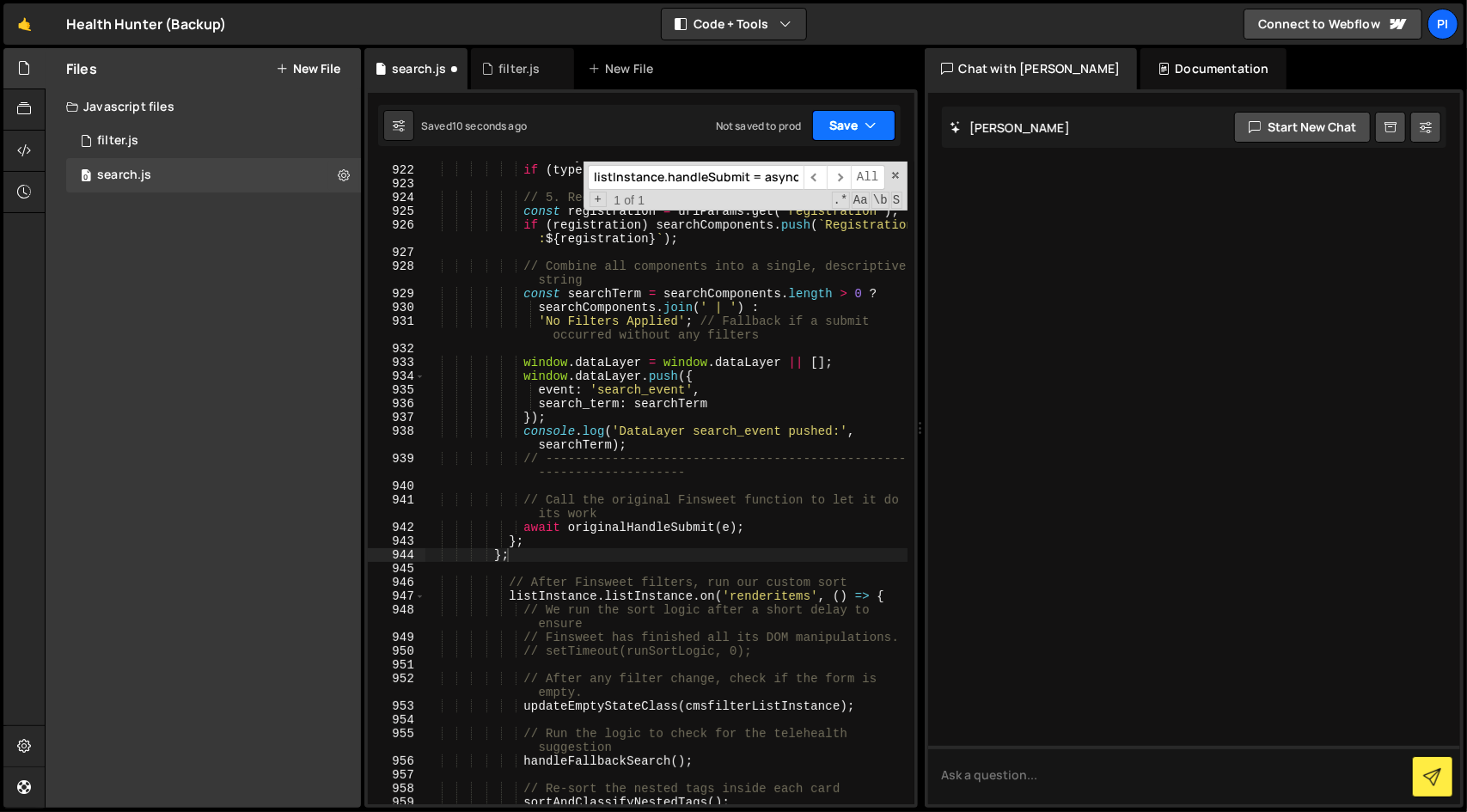
click at [873, 118] on icon "button" at bounding box center [871, 125] width 12 height 17
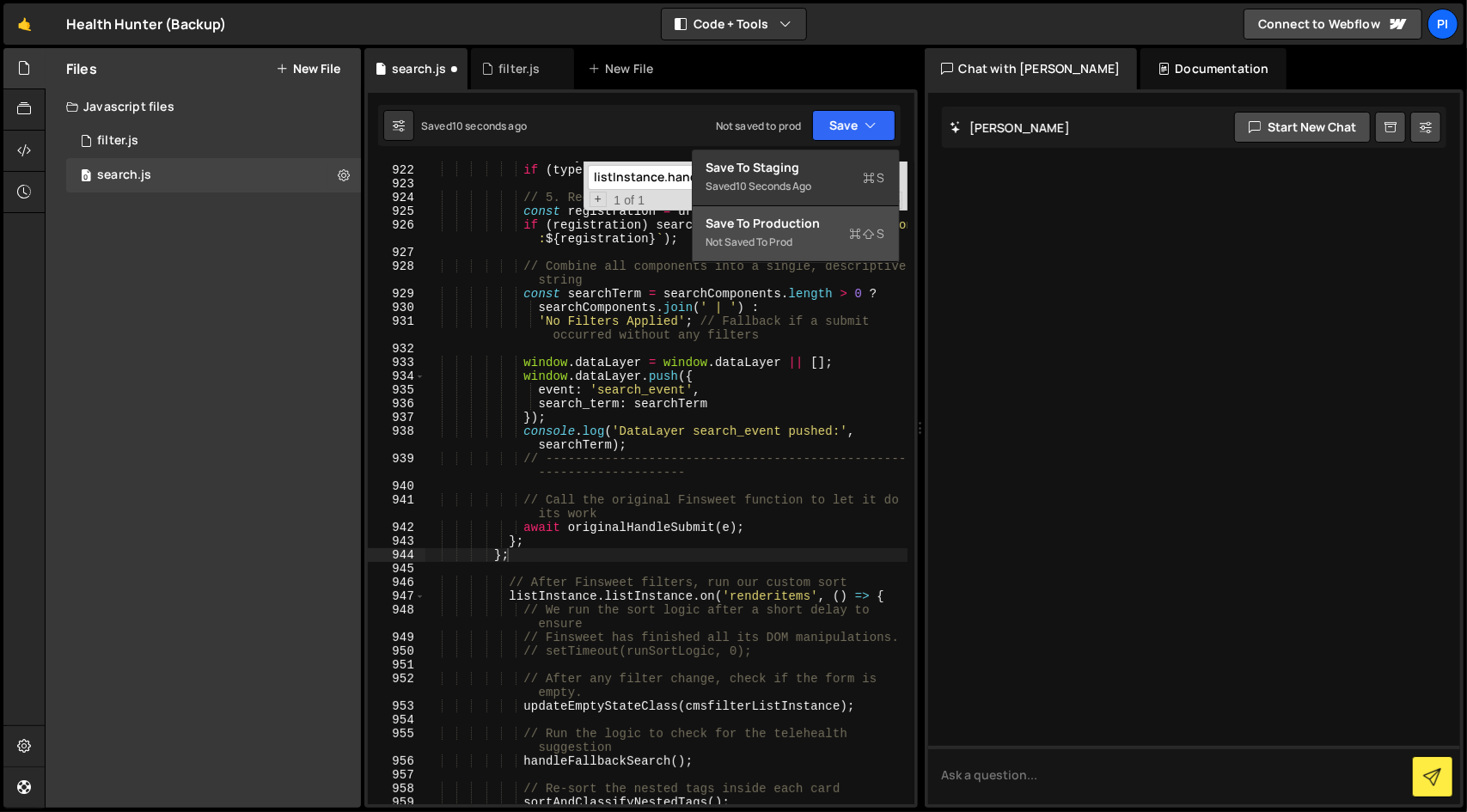
click at [820, 234] on div "Not saved to prod" at bounding box center [796, 242] width 179 height 21
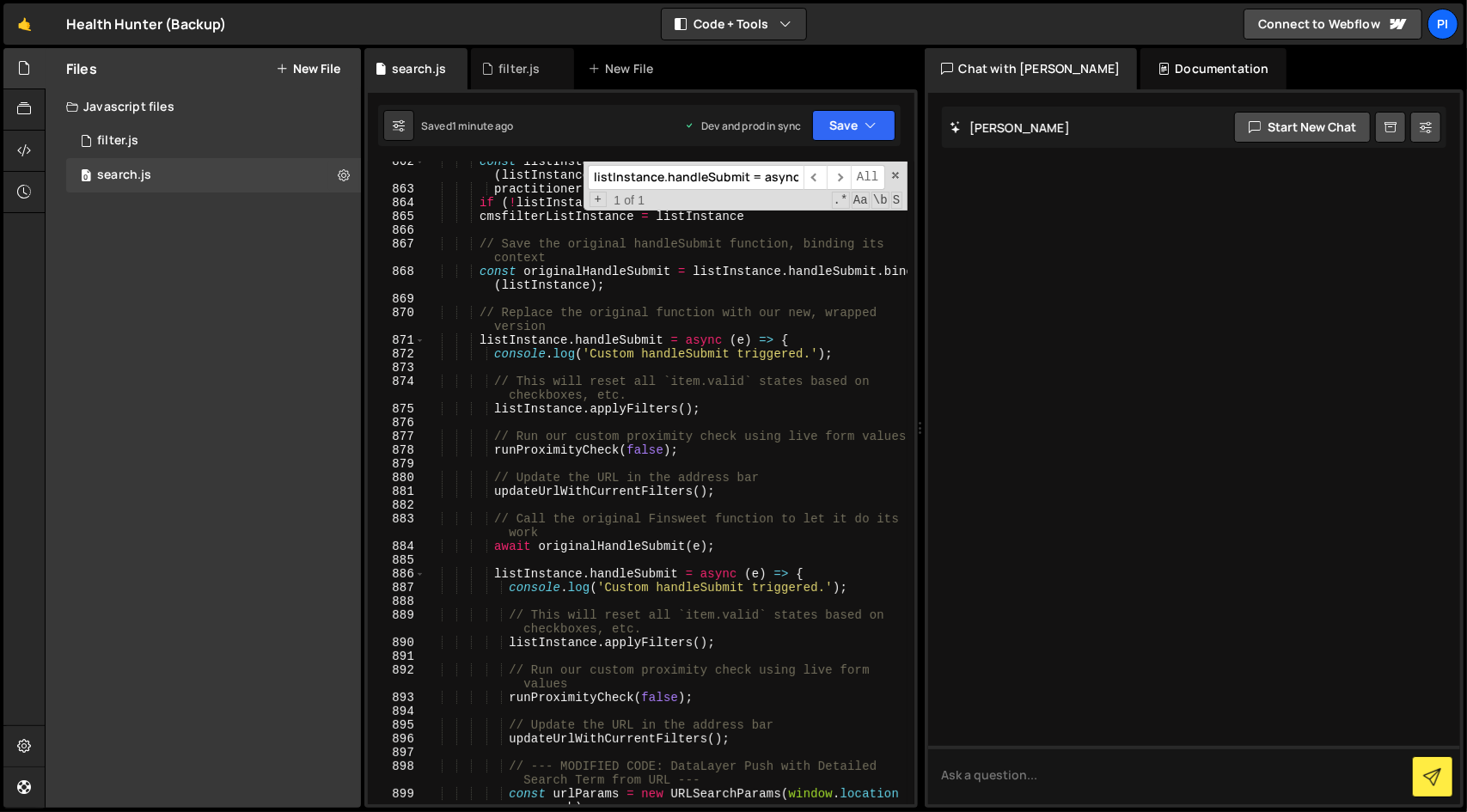
scroll to position [14171, 0]
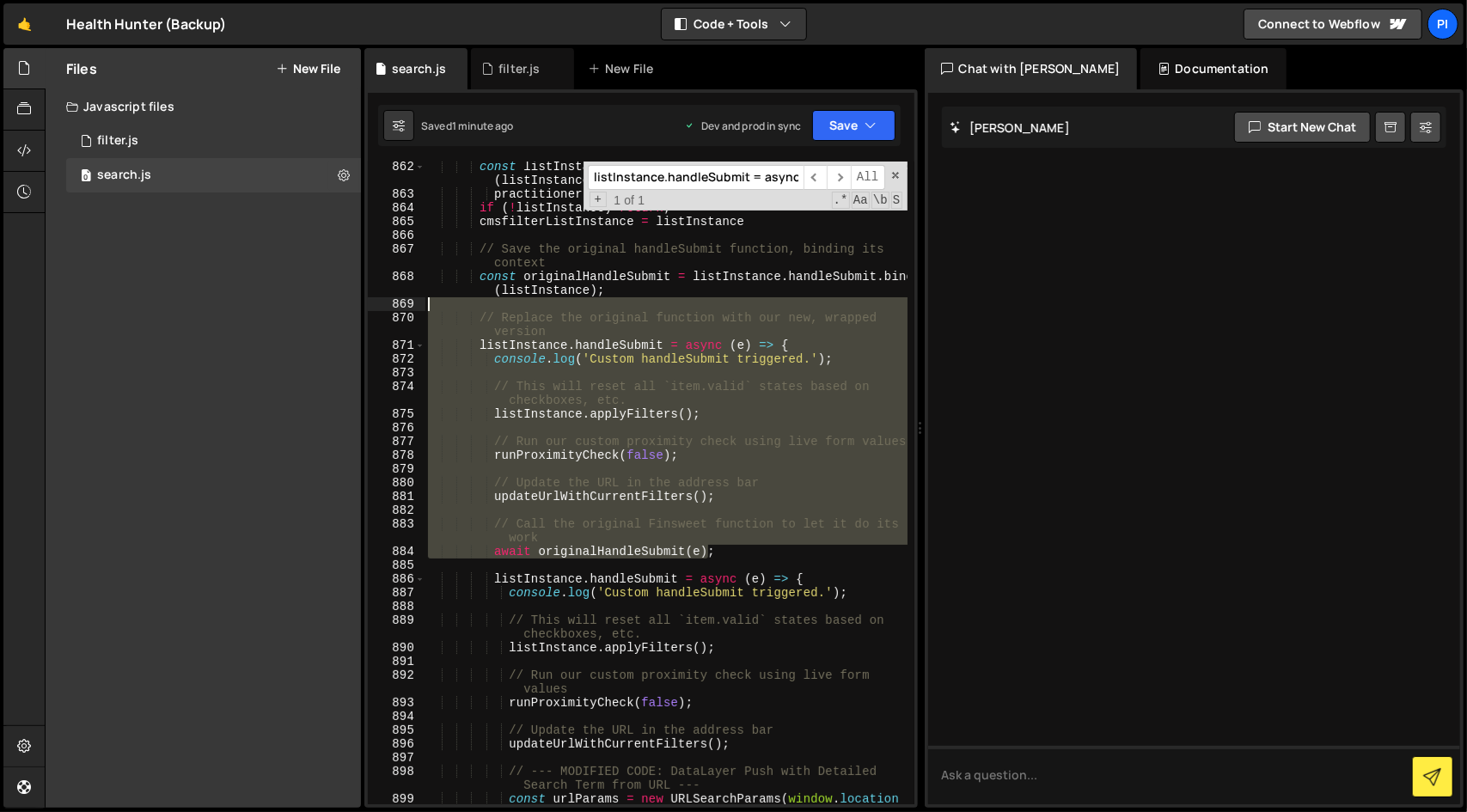
drag, startPoint x: 736, startPoint y: 554, endPoint x: 800, endPoint y: 307, distance: 255.2
click at [800, 307] on div "const listInstance = listInstances . find (( listInstance ) => $ ( listInstance…" at bounding box center [665, 508] width 483 height 697
type textarea "// Replace the original function with our new, wrapped version"
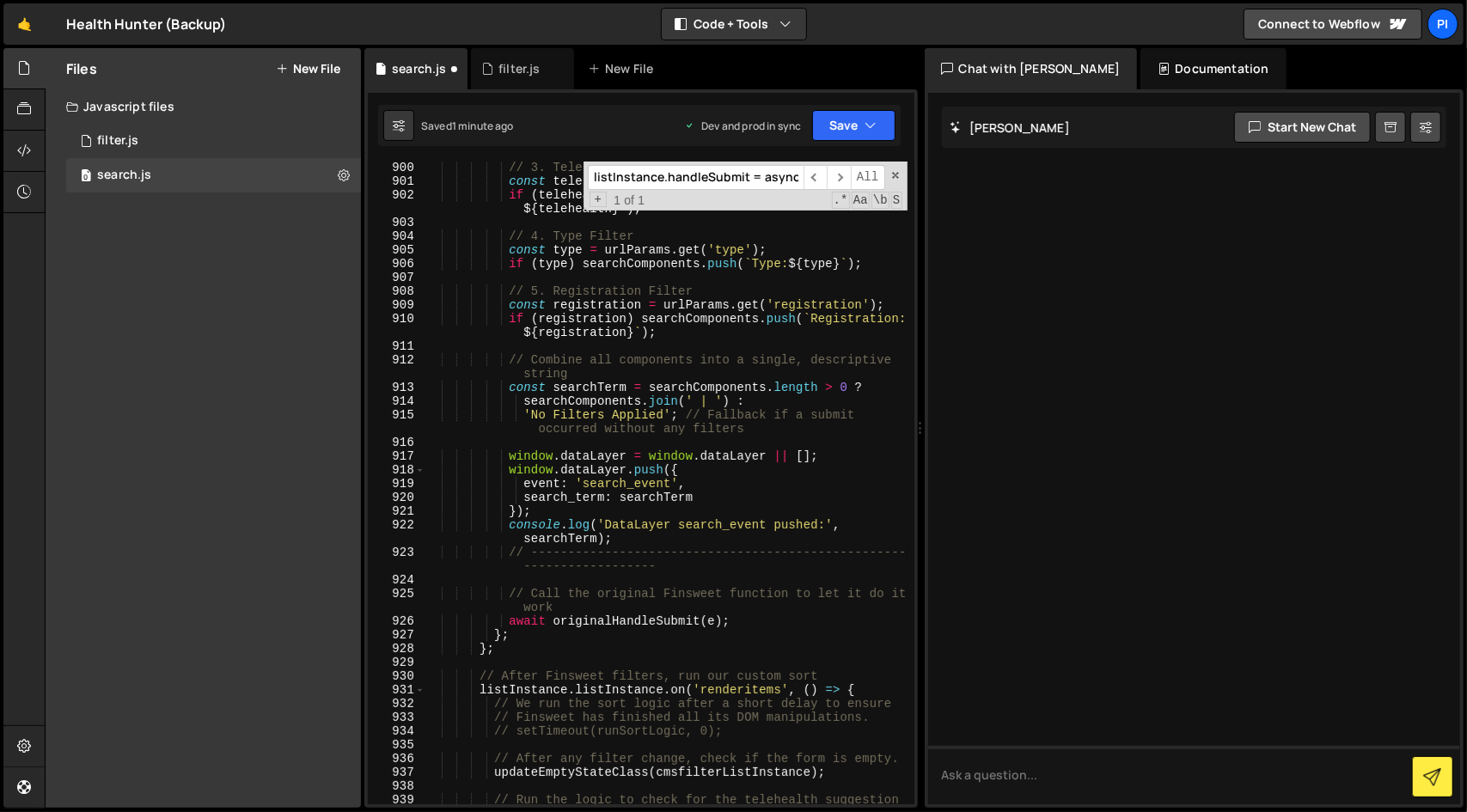
scroll to position [14802, 0]
drag, startPoint x: 525, startPoint y: 645, endPoint x: 533, endPoint y: 636, distance: 12.0
click at [533, 636] on div "// 3. Telehealth Toggle const telehealth = urlParams . get ( 'telehealth' ) ; i…" at bounding box center [665, 495] width 483 height 670
type textarea "};"
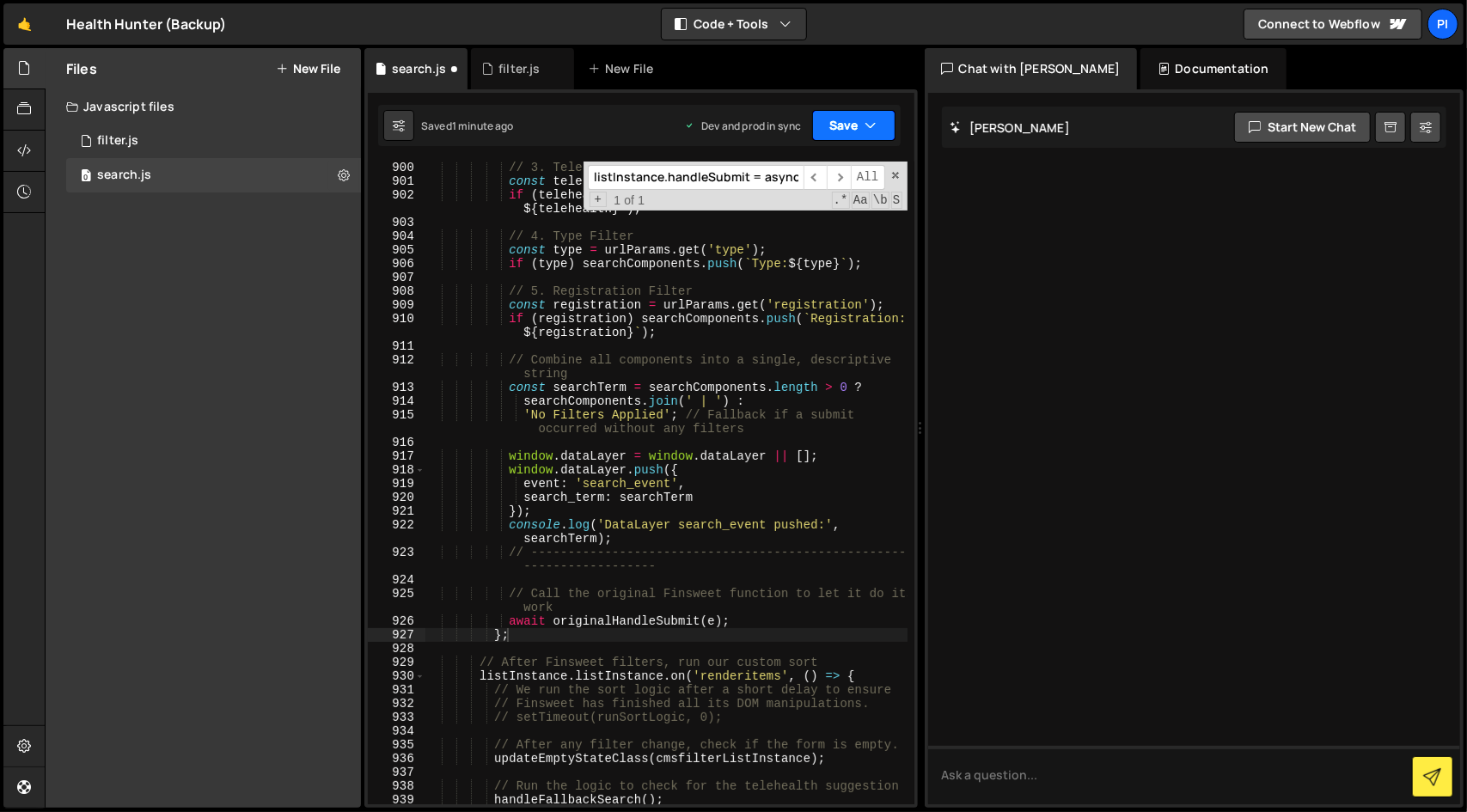
click at [844, 117] on button "Save" at bounding box center [854, 126] width 83 height 31
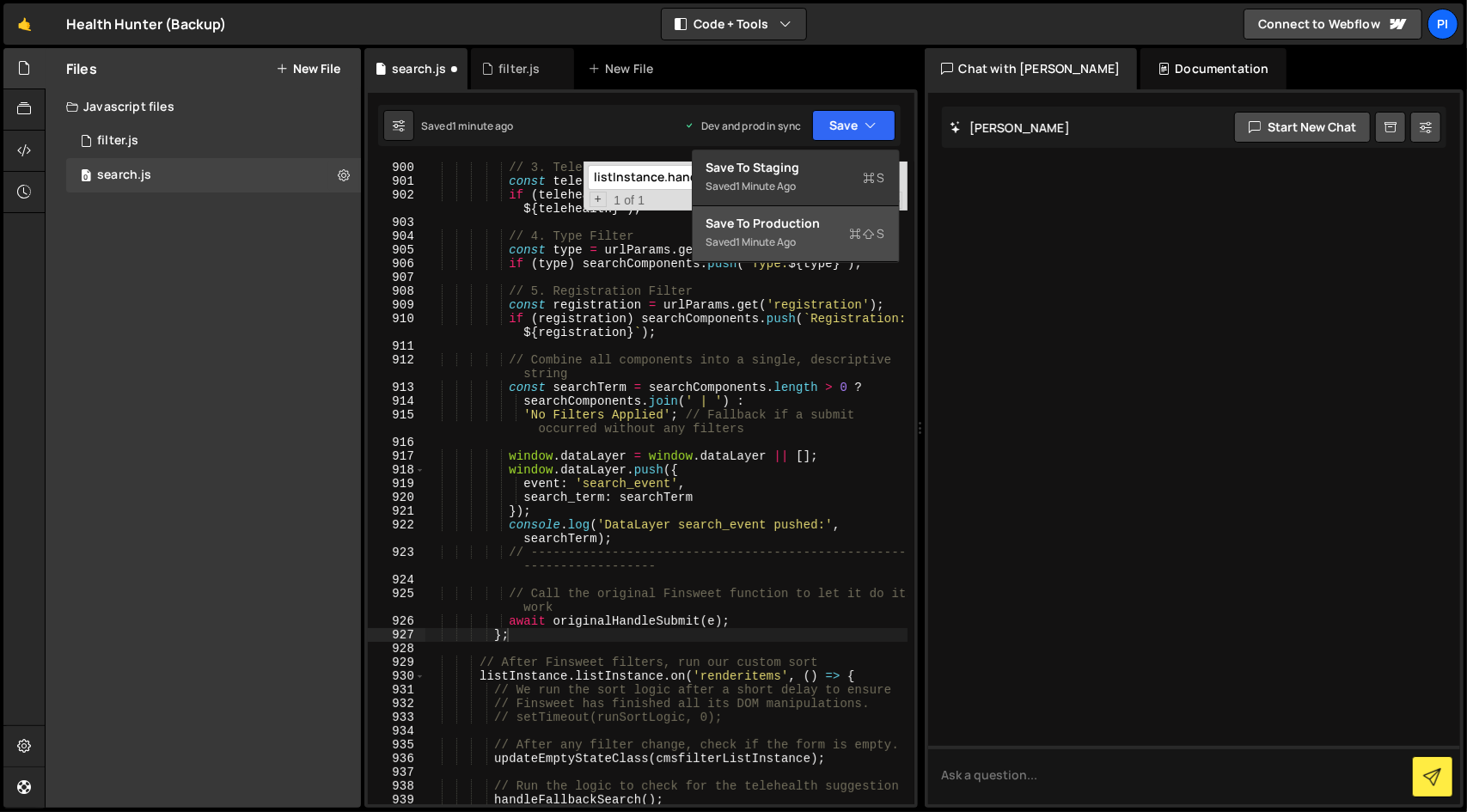
click at [812, 227] on div "Save to Production S" at bounding box center [796, 223] width 179 height 17
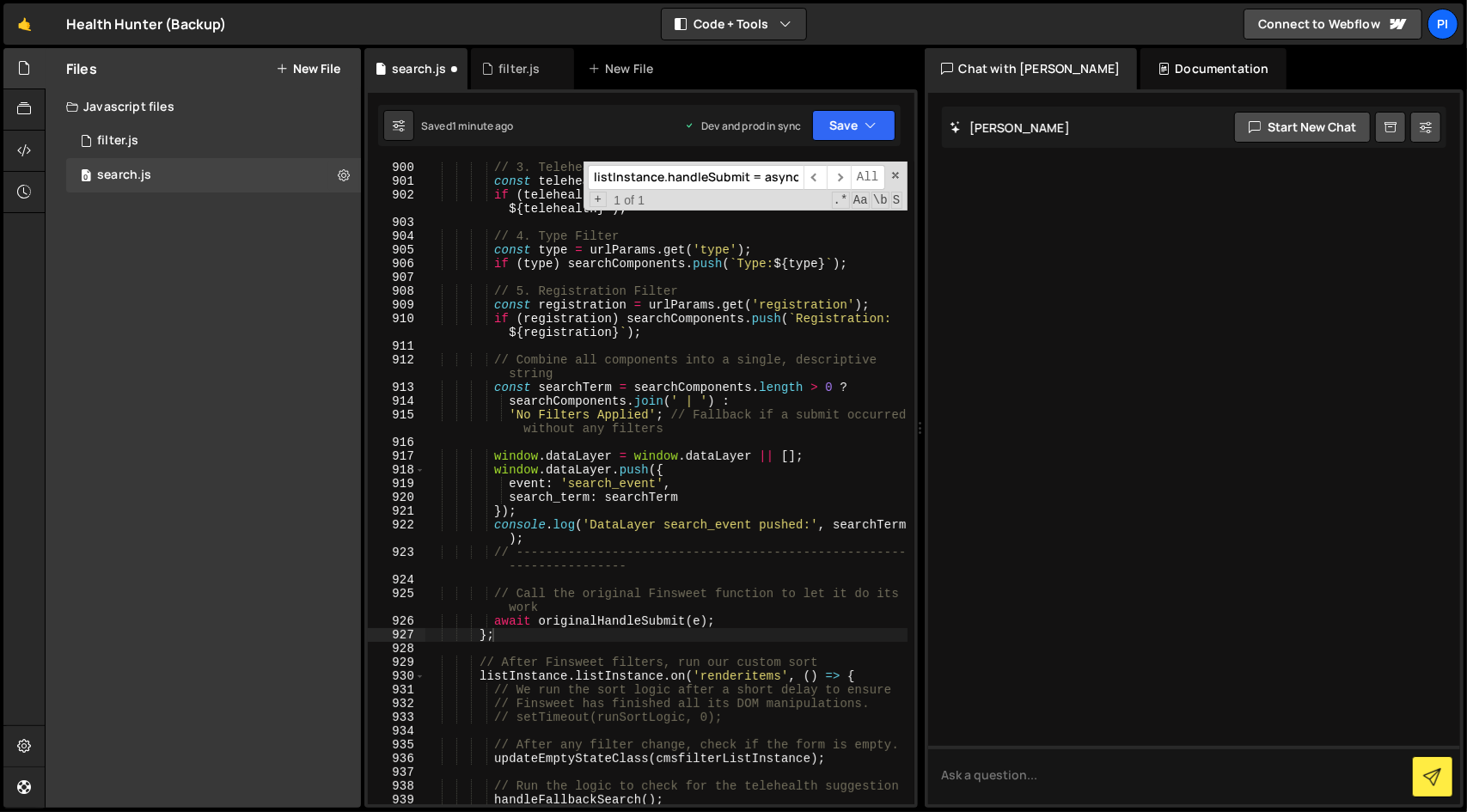
scroll to position [14788, 0]
click at [16, 151] on div at bounding box center [25, 151] width 42 height 41
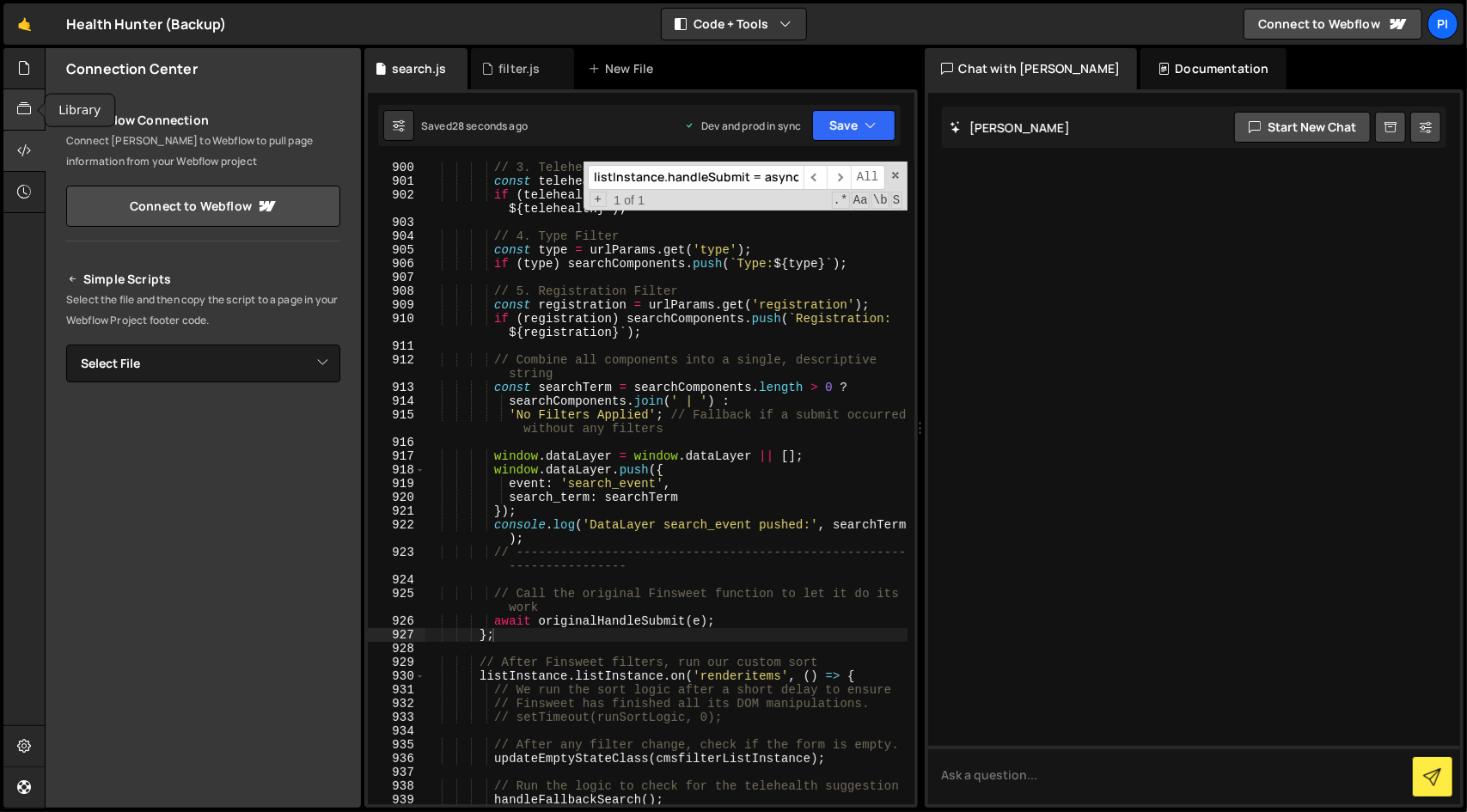
click at [24, 114] on icon at bounding box center [24, 109] width 14 height 19
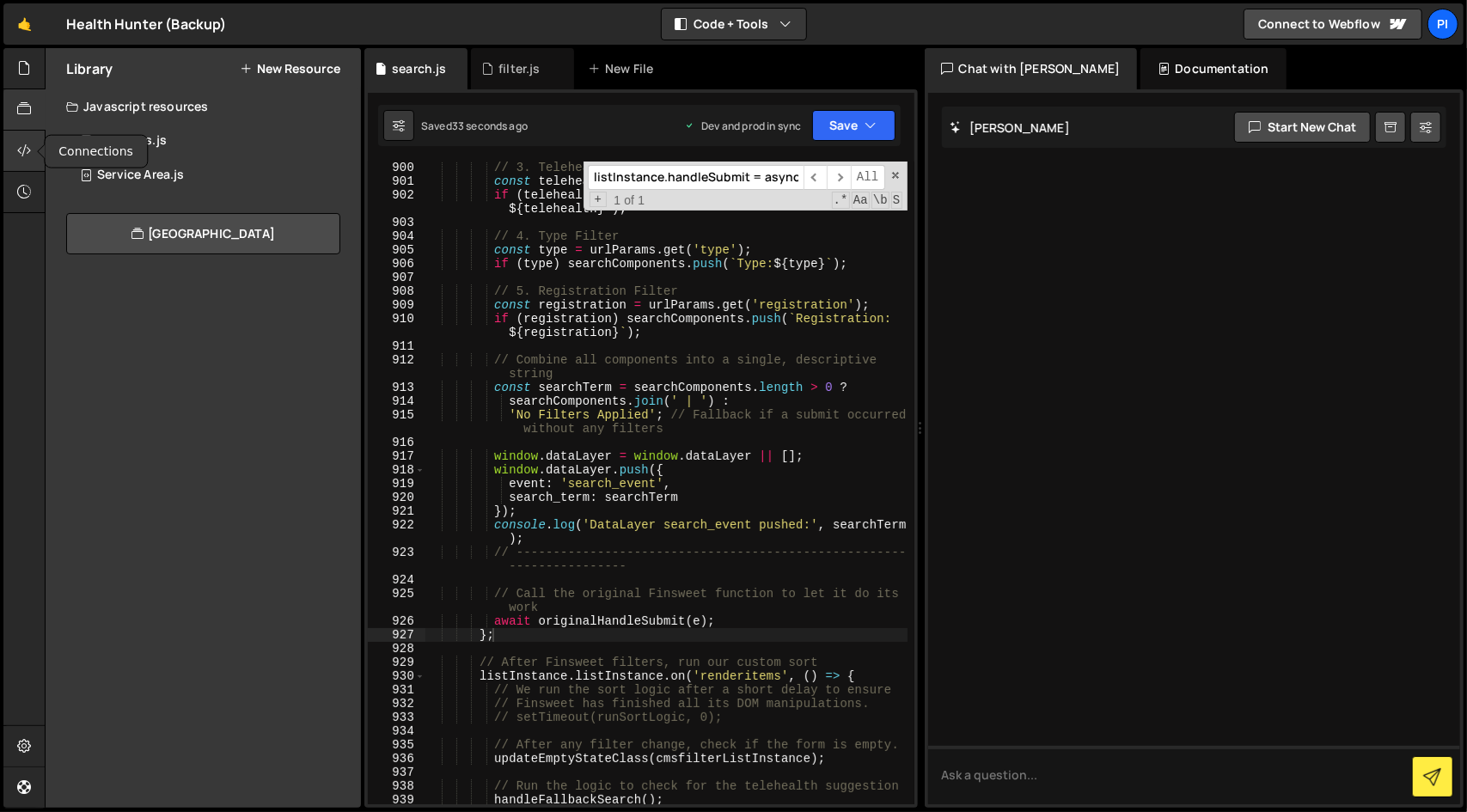
click at [26, 157] on icon at bounding box center [24, 150] width 14 height 19
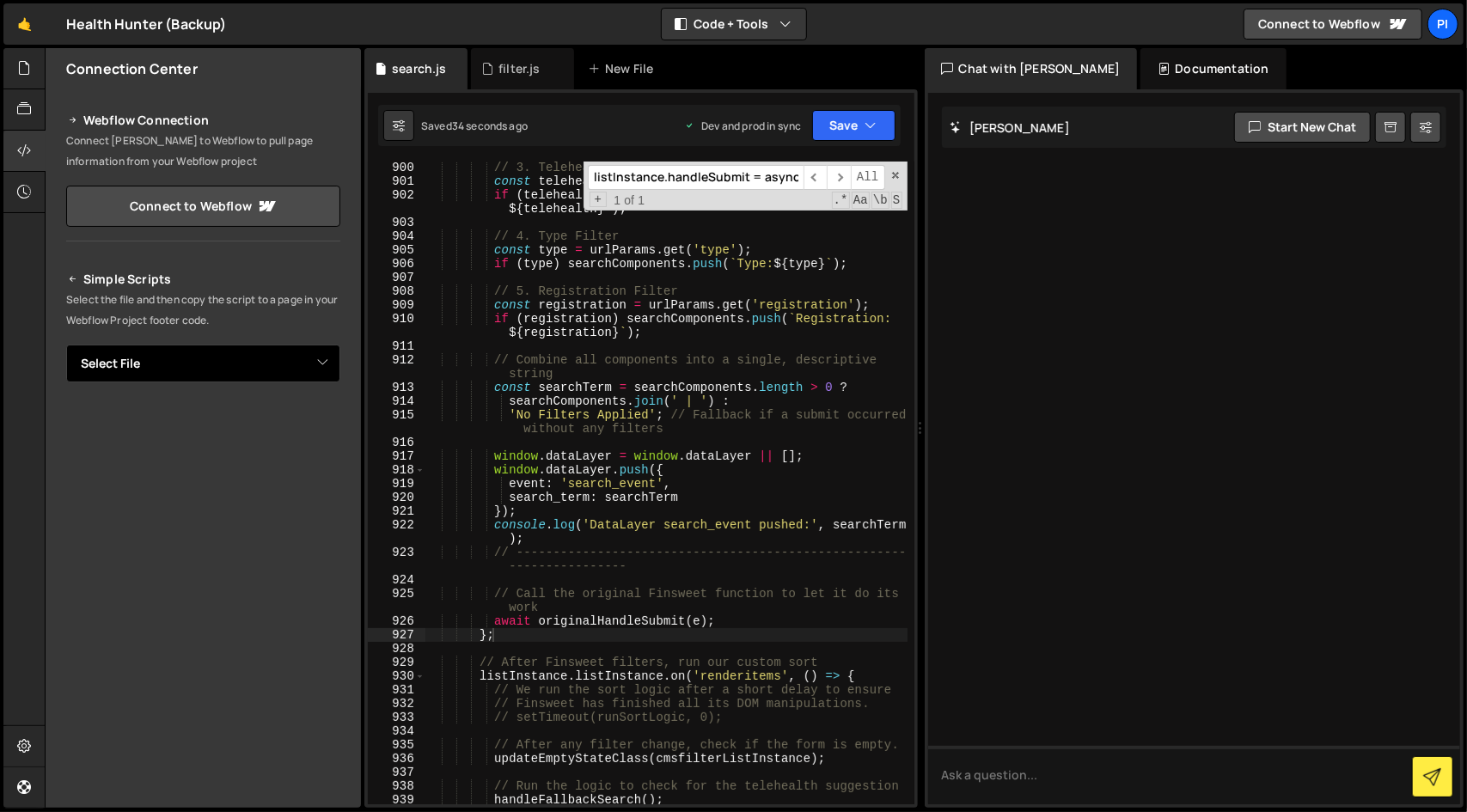
click at [172, 359] on select "Select File filter.js search.js" at bounding box center [203, 363] width 274 height 37
select select "47349"
click at [66, 345] on select "Select File filter.js search.js" at bounding box center [203, 363] width 274 height 37
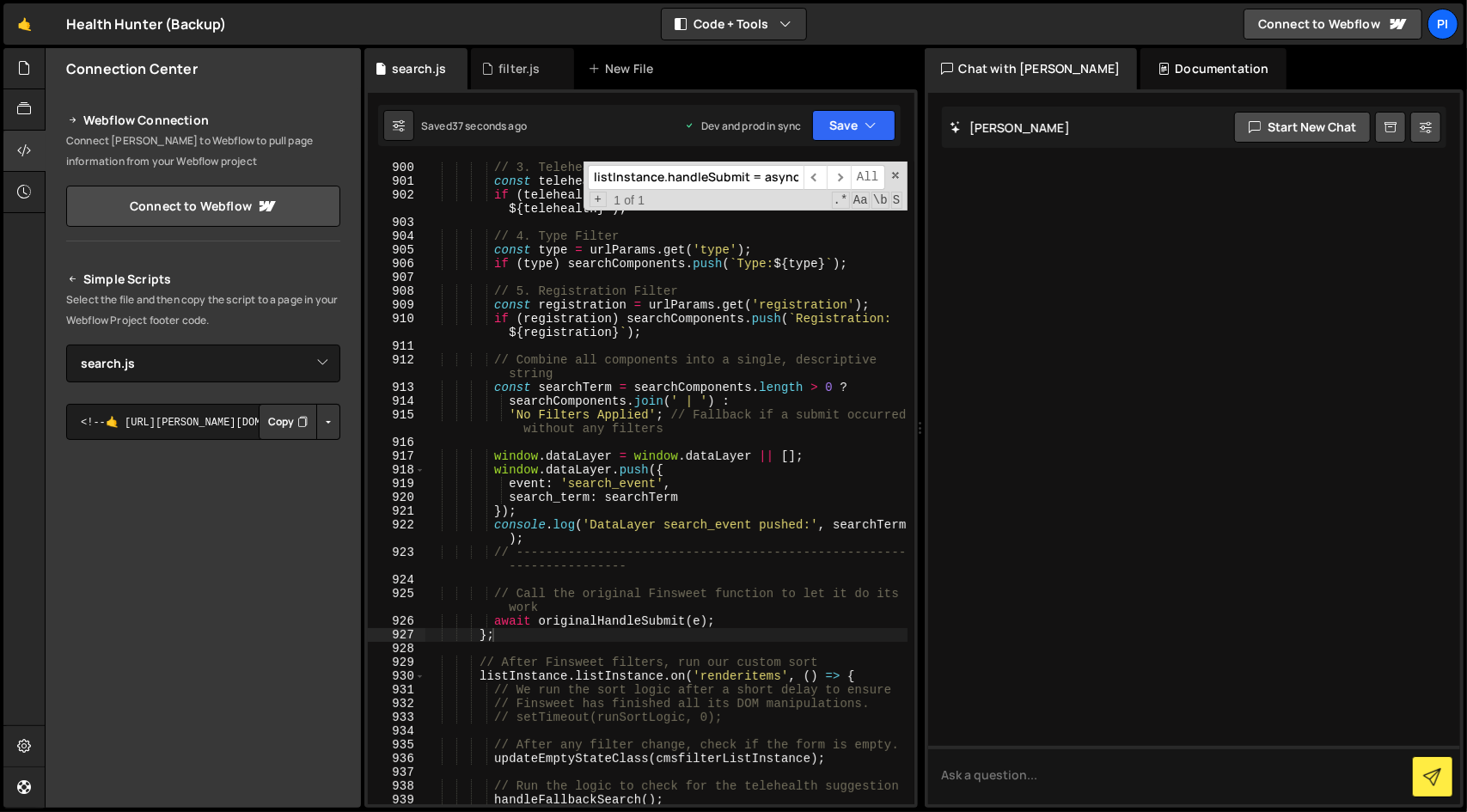
click at [276, 431] on button "Copy" at bounding box center [288, 422] width 58 height 36
click at [491, 54] on div "filter.js" at bounding box center [522, 68] width 103 height 41
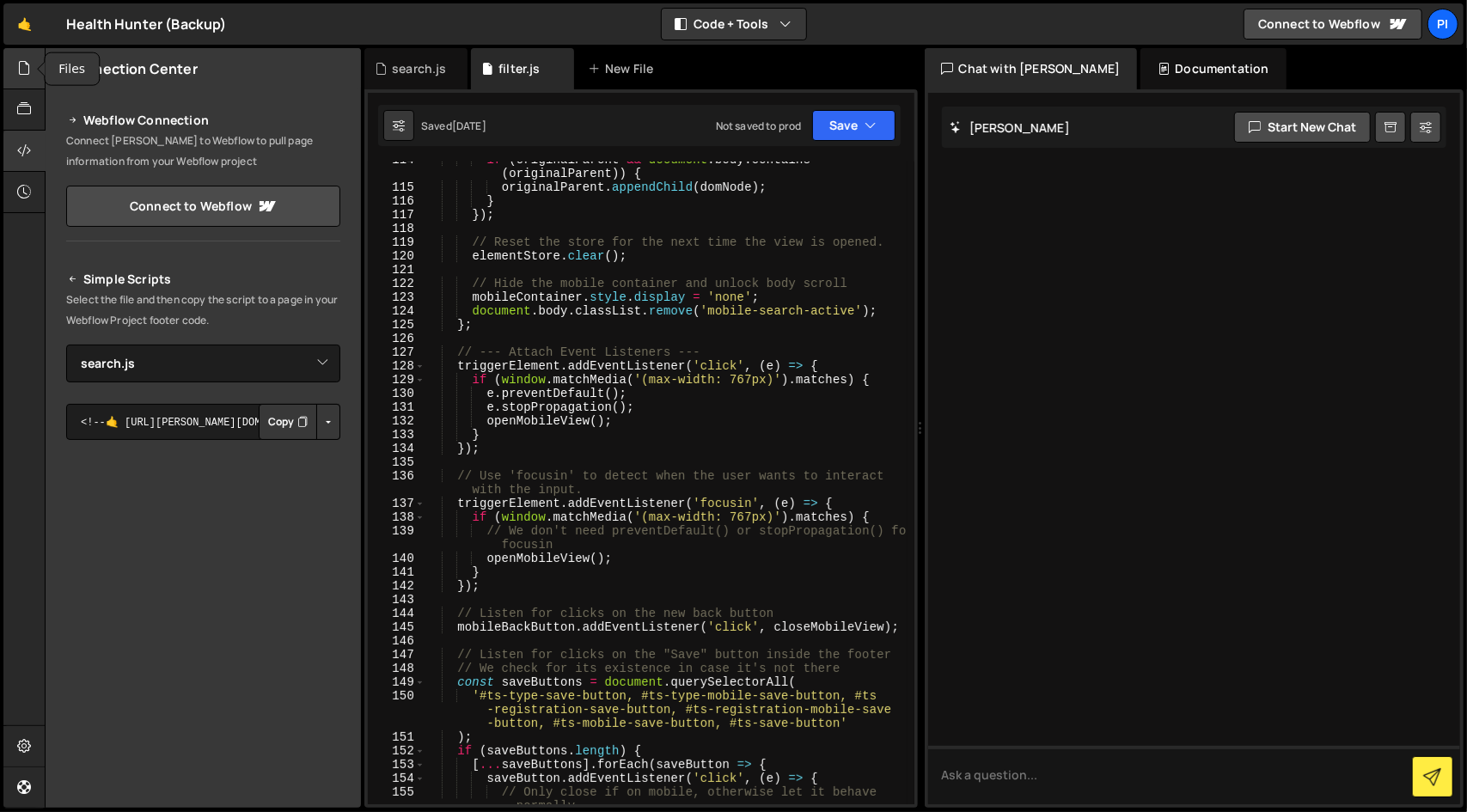
click at [20, 66] on icon at bounding box center [24, 68] width 14 height 19
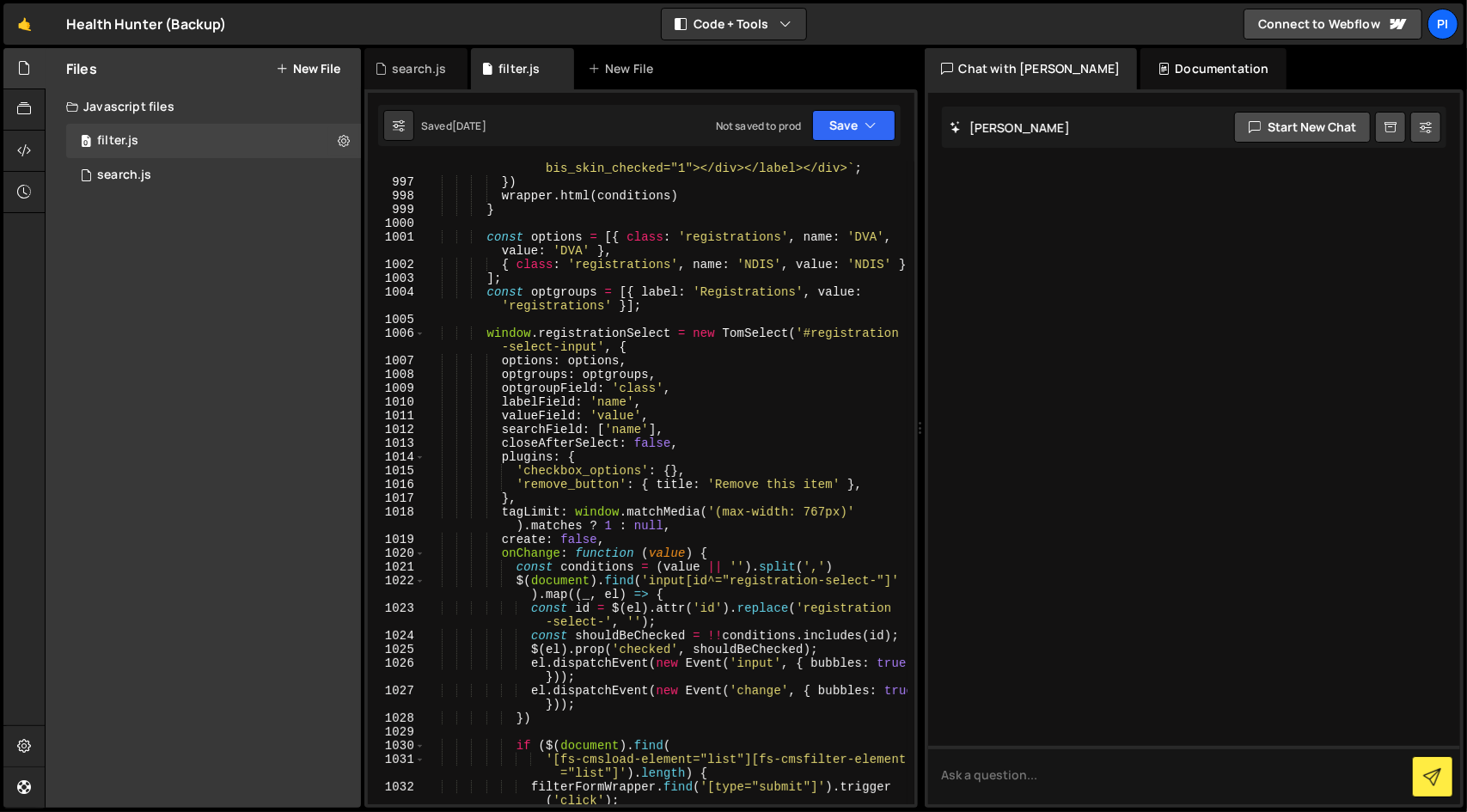
scroll to position [16670, 0]
click at [222, 182] on div "0 search.js 0" at bounding box center [213, 175] width 295 height 35
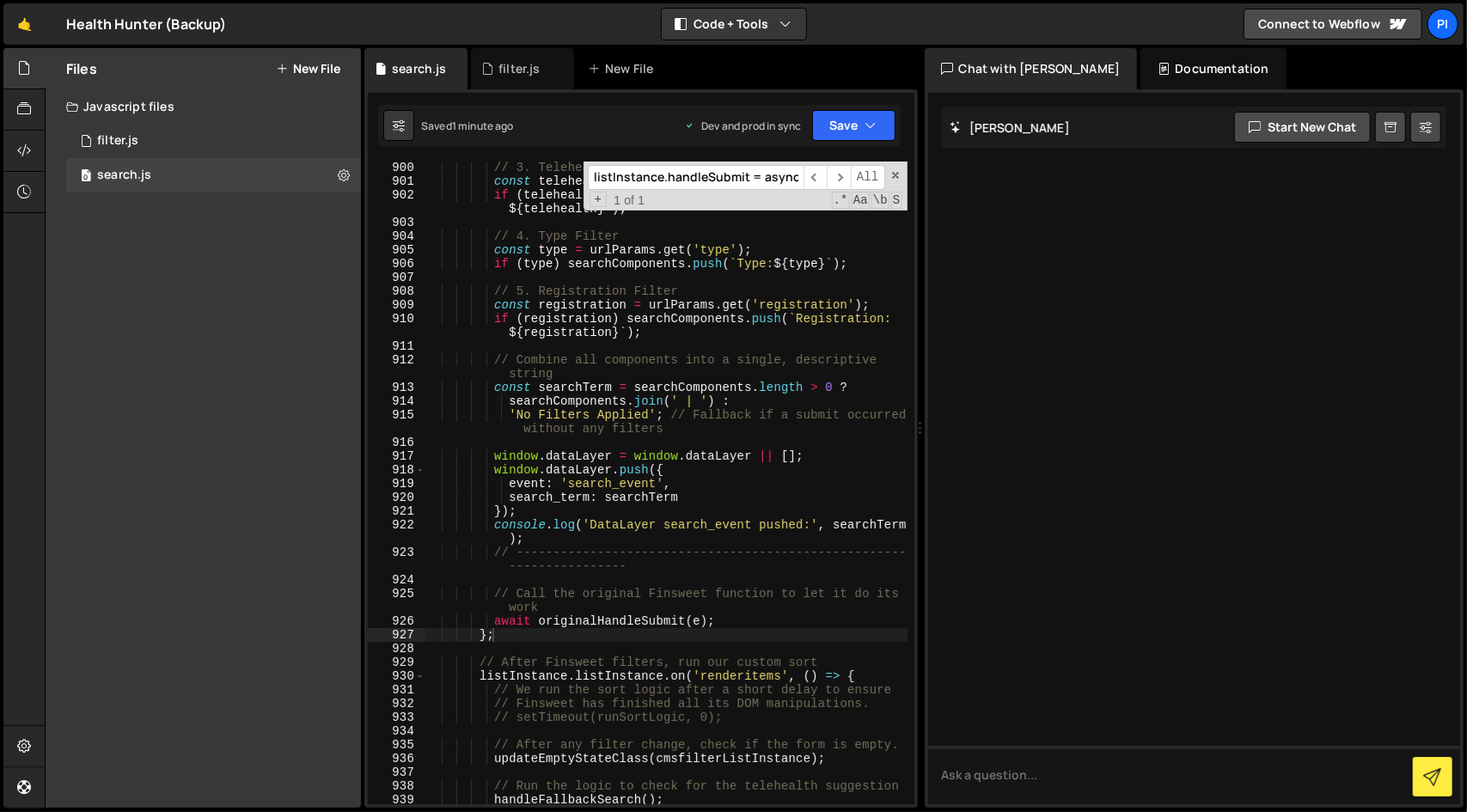
click at [751, 179] on input "listInstance.handleSubmit = async (e) => {" at bounding box center [696, 177] width 215 height 25
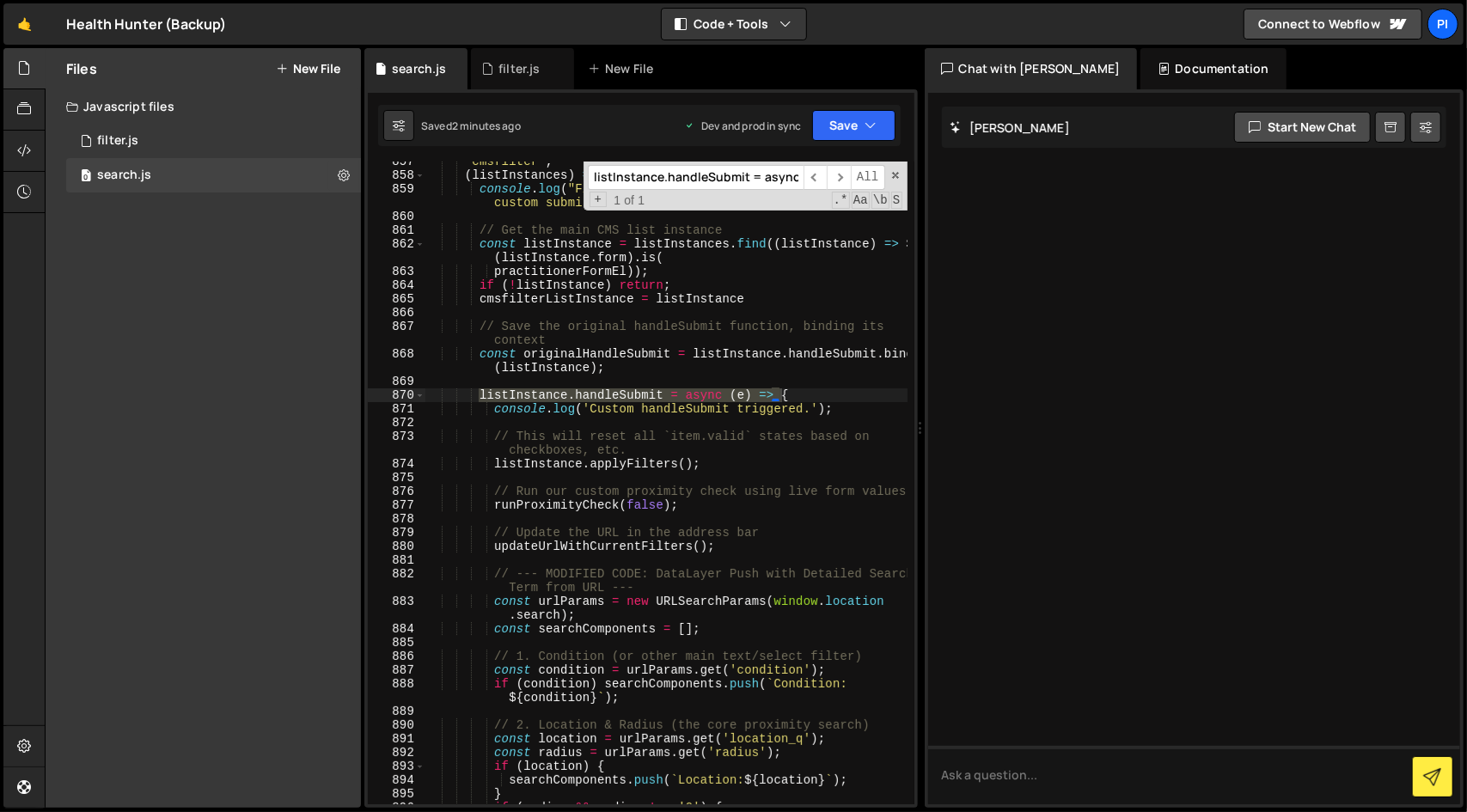
scroll to position [14097, 0]
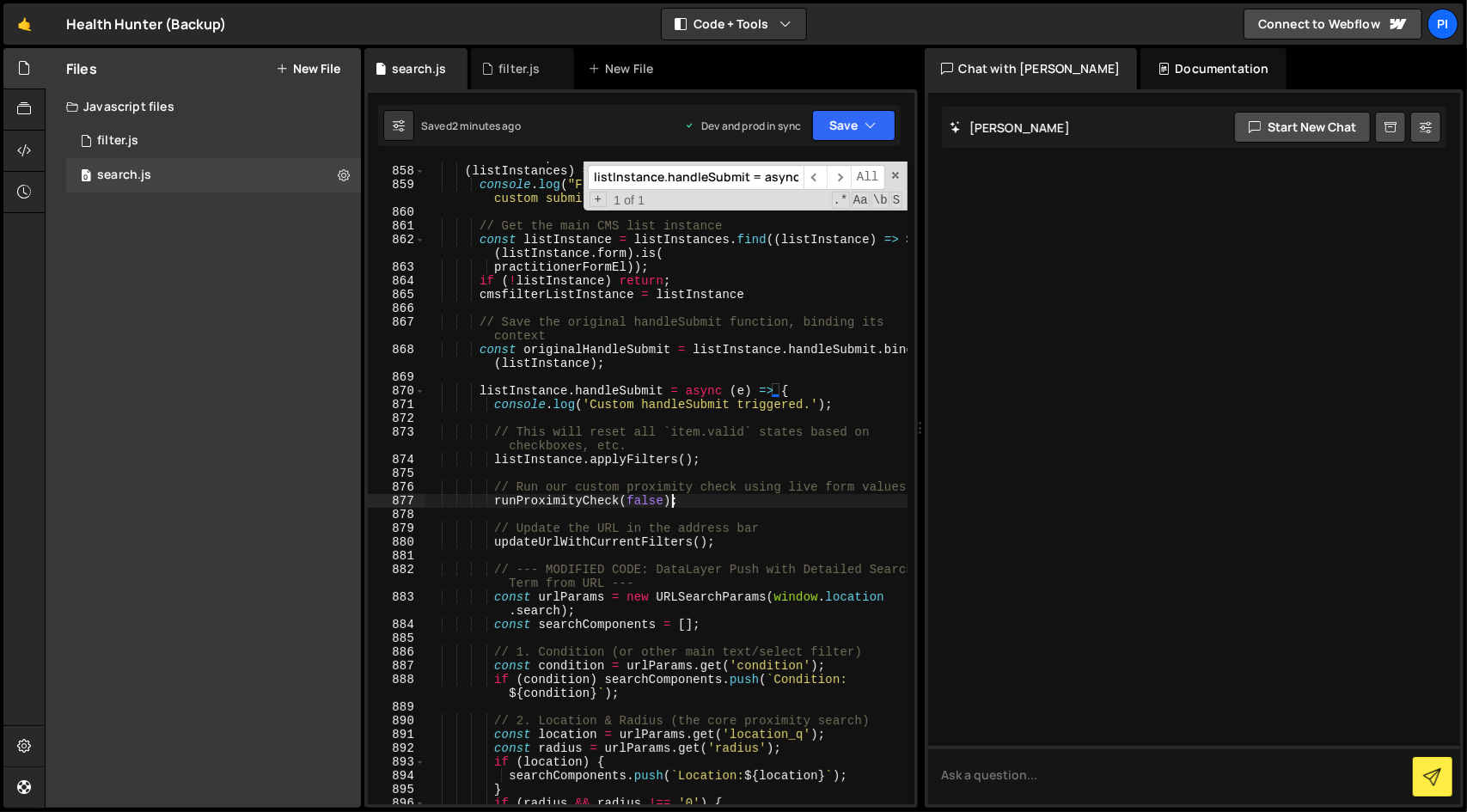
click at [728, 503] on div "'cmsfilter' , ( listInstances ) => { console . log ( "Finsweet cmsfilter is rea…" at bounding box center [665, 485] width 483 height 670
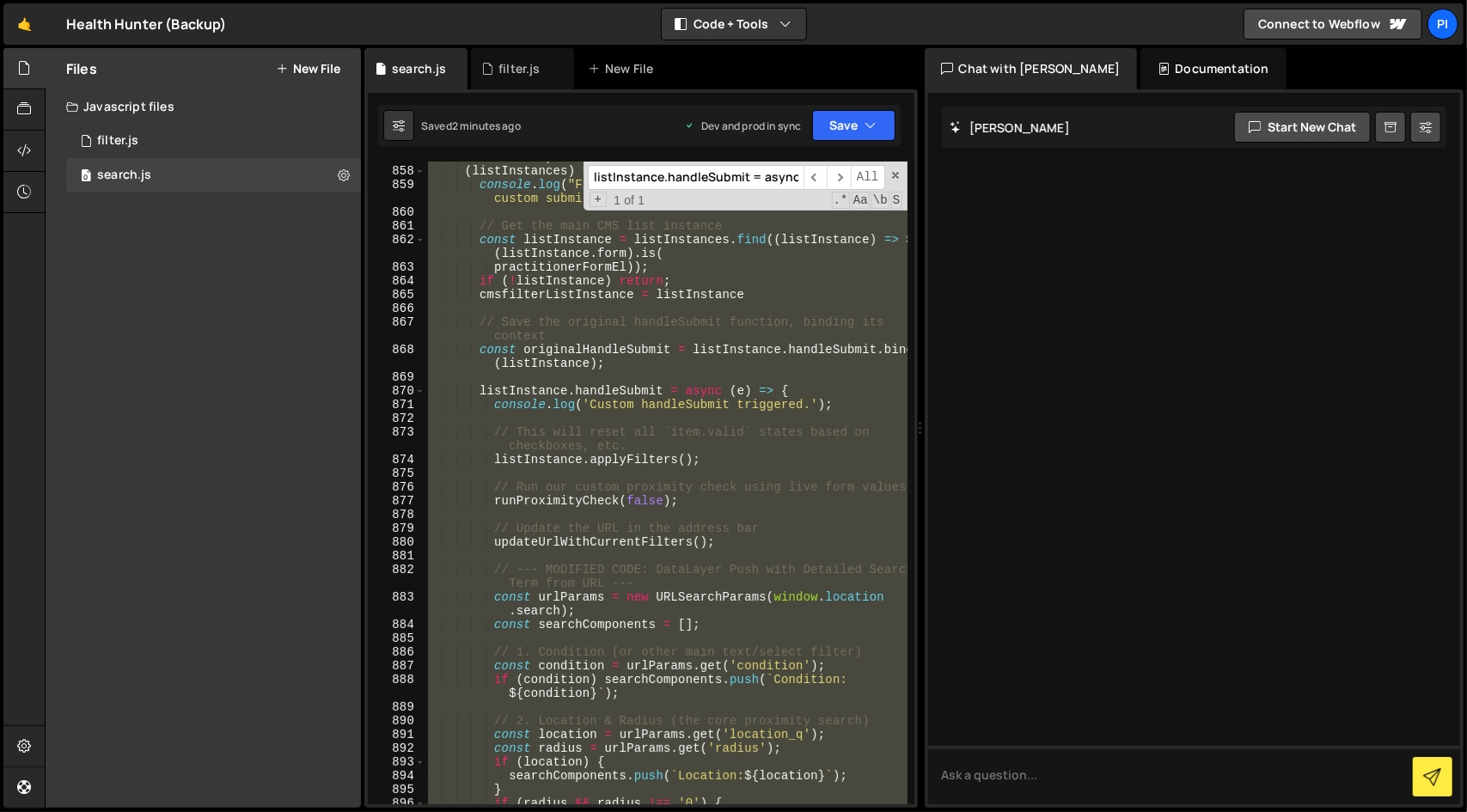
type textarea "})"
click at [728, 478] on div "'cmsfilter' , ( listInstances ) => { console . log ( "Finsweet cmsfilter is rea…" at bounding box center [665, 483] width 482 height 642
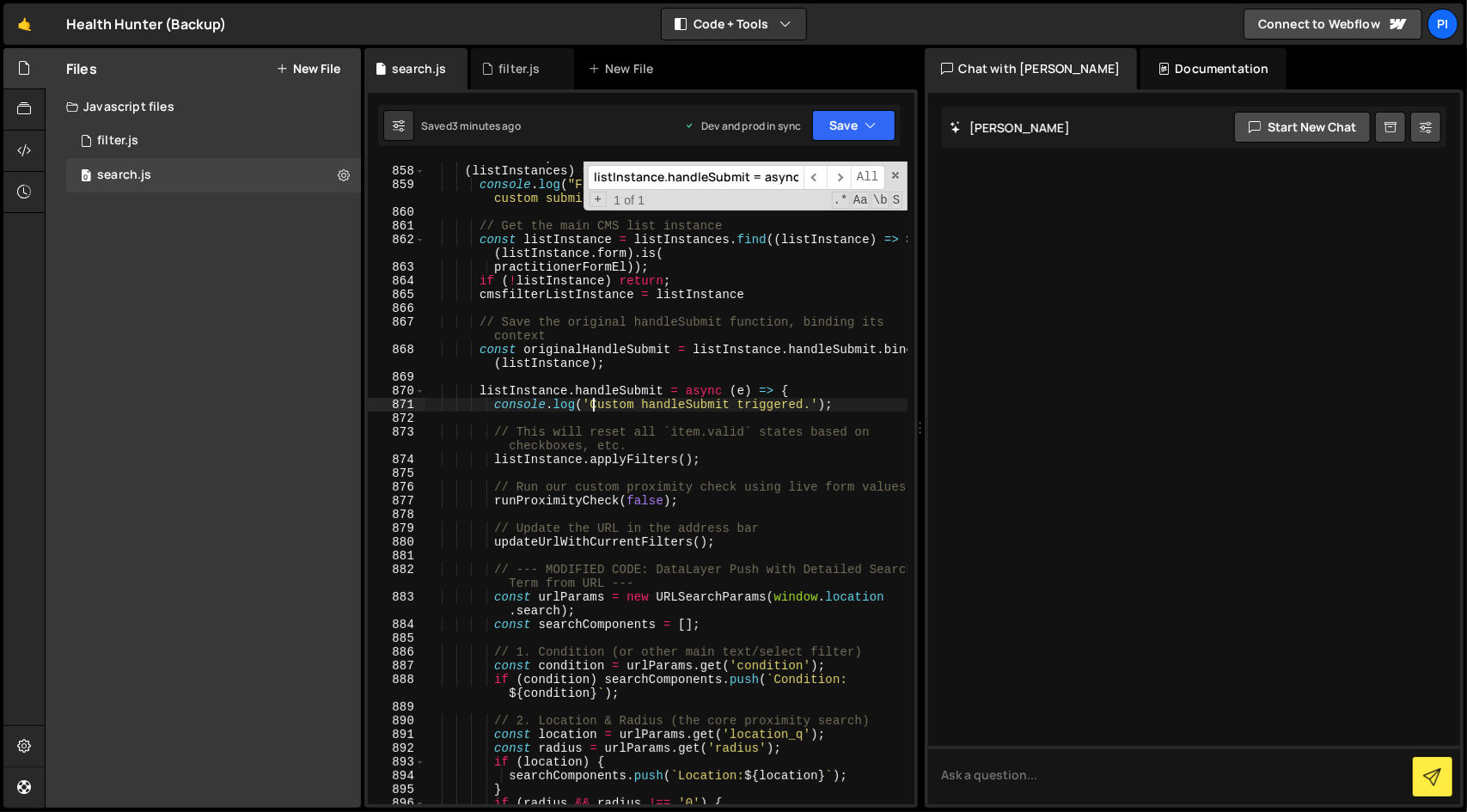
click at [592, 405] on div "'cmsfilter' , ( listInstances ) => { console . log ( "Finsweet cmsfilter is rea…" at bounding box center [665, 485] width 483 height 670
type textarea "console.log('Custom handleSubmit triggered.');"
click at [26, 26] on link "🤙" at bounding box center [25, 24] width 42 height 41
click at [22, 20] on link "🤙" at bounding box center [25, 24] width 42 height 41
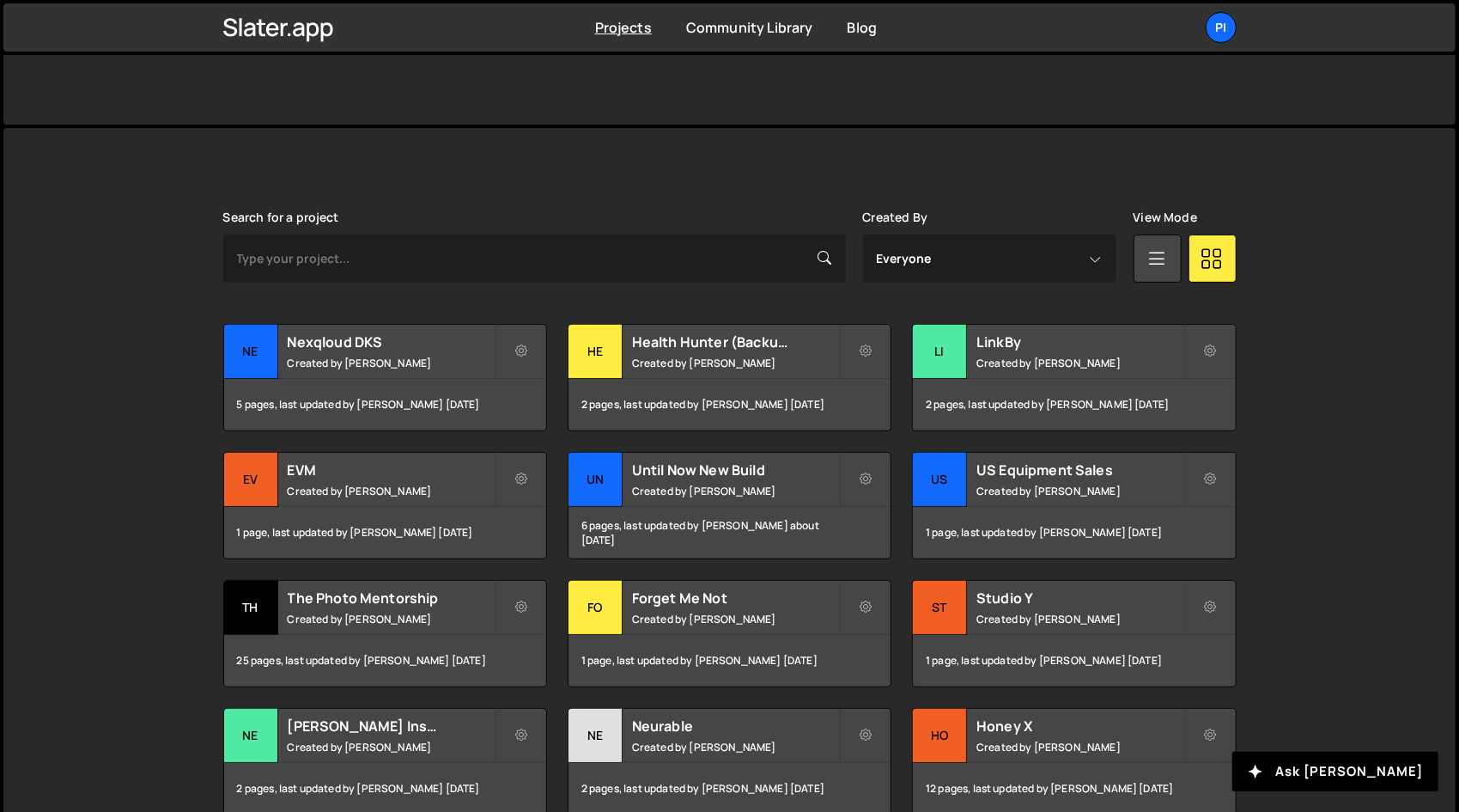
scroll to position [504, 0]
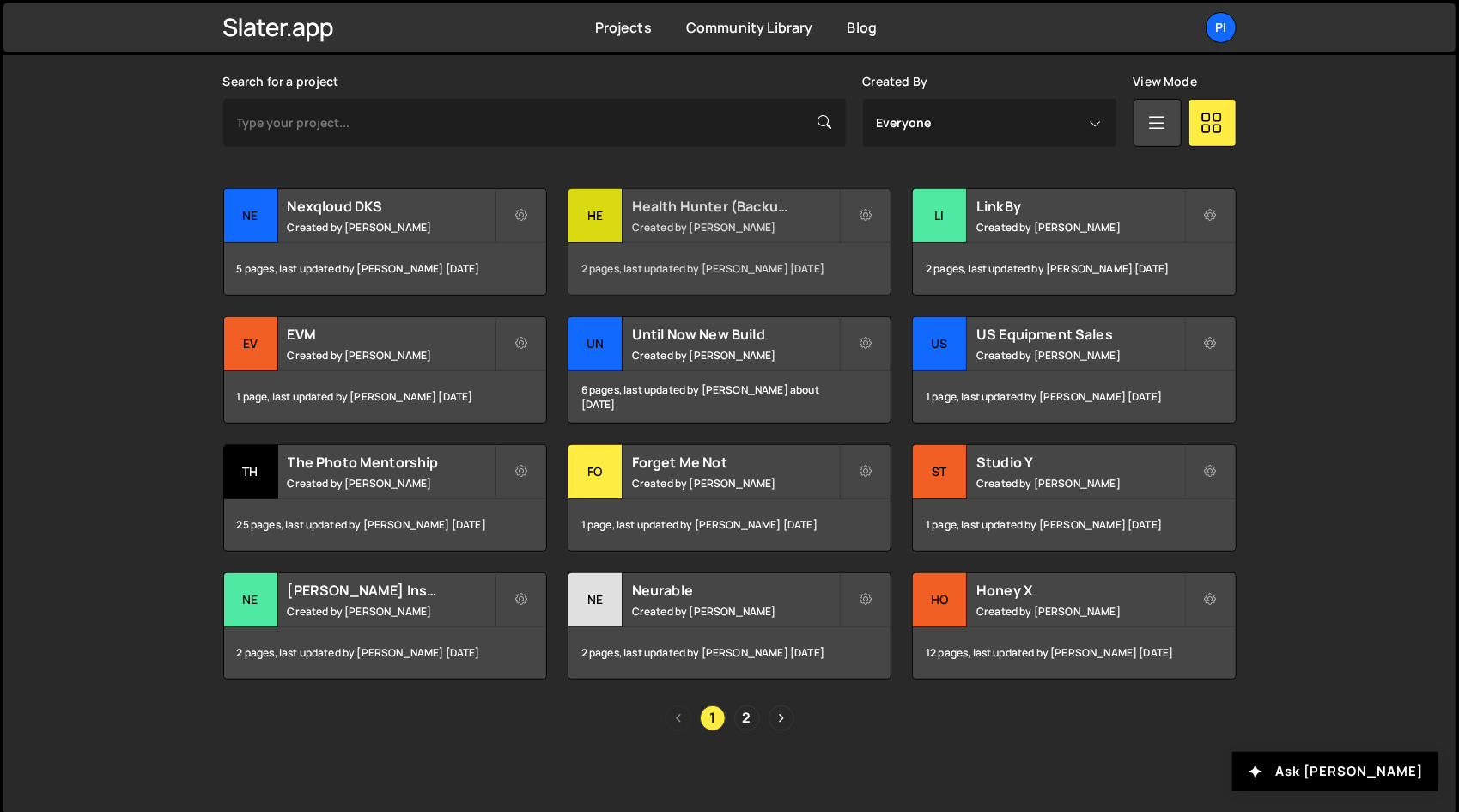
click at [665, 277] on div "2 pages, last updated by Richard Burles 6 days ago" at bounding box center [729, 268] width 322 height 51
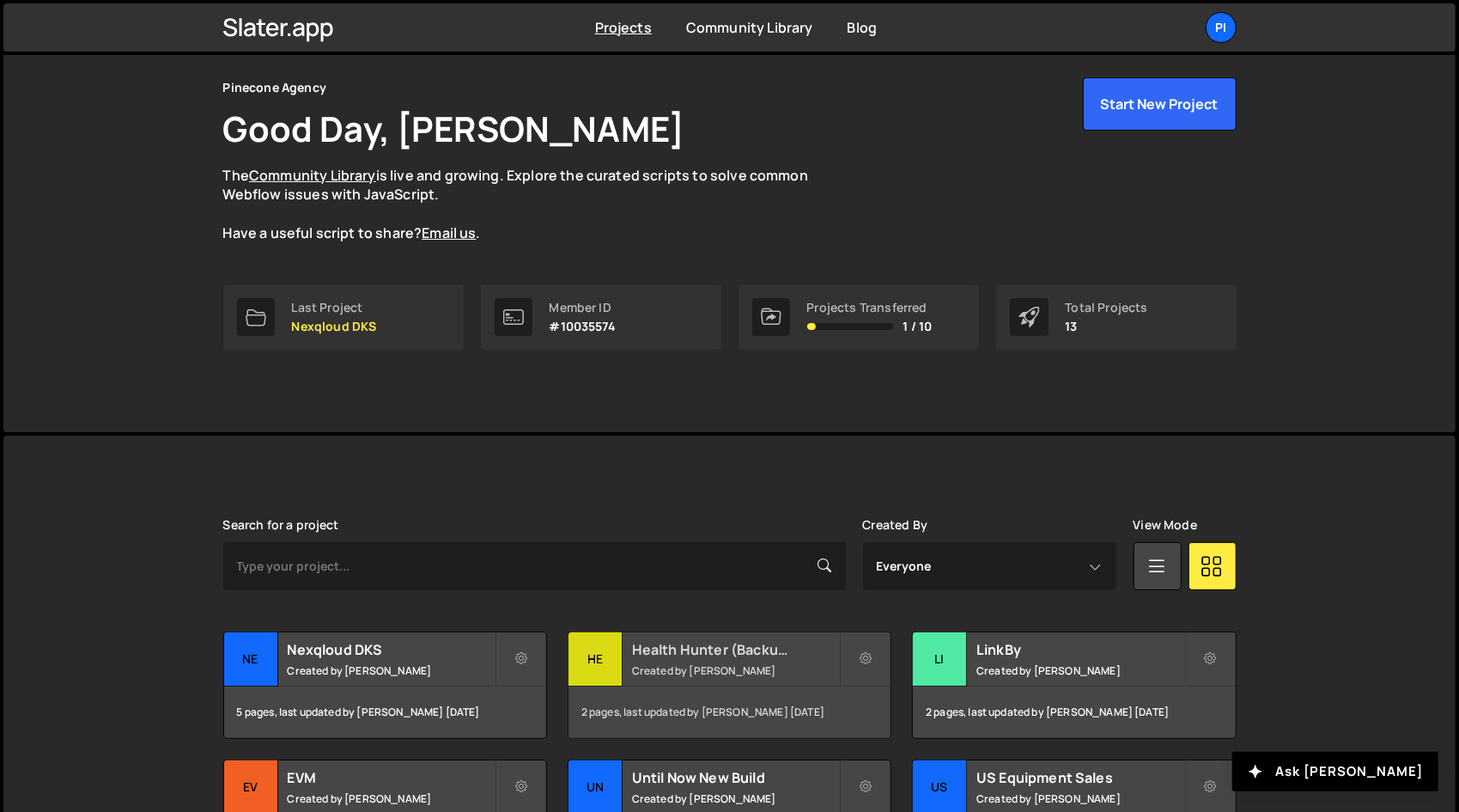
scroll to position [0, 0]
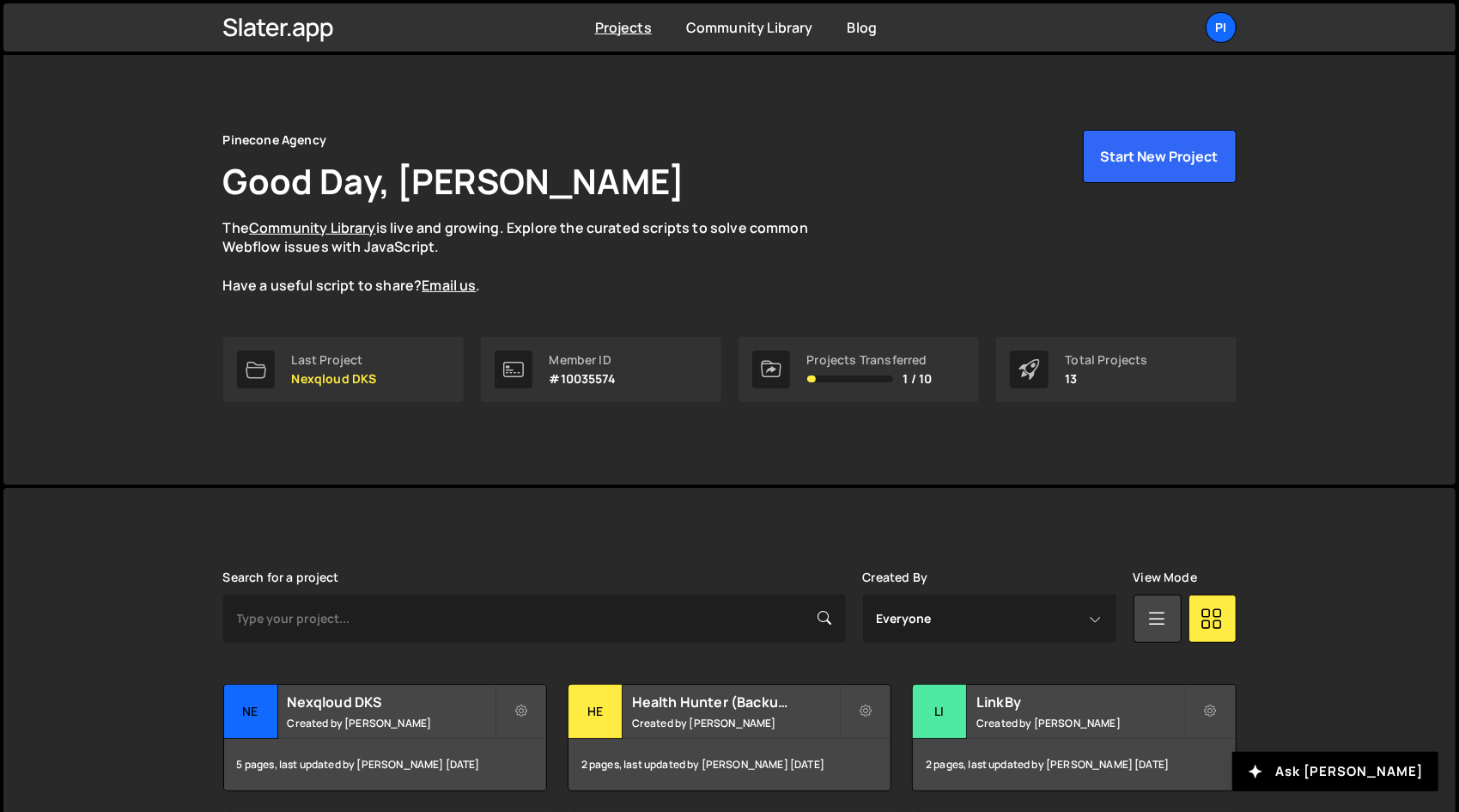
scroll to position [5, 0]
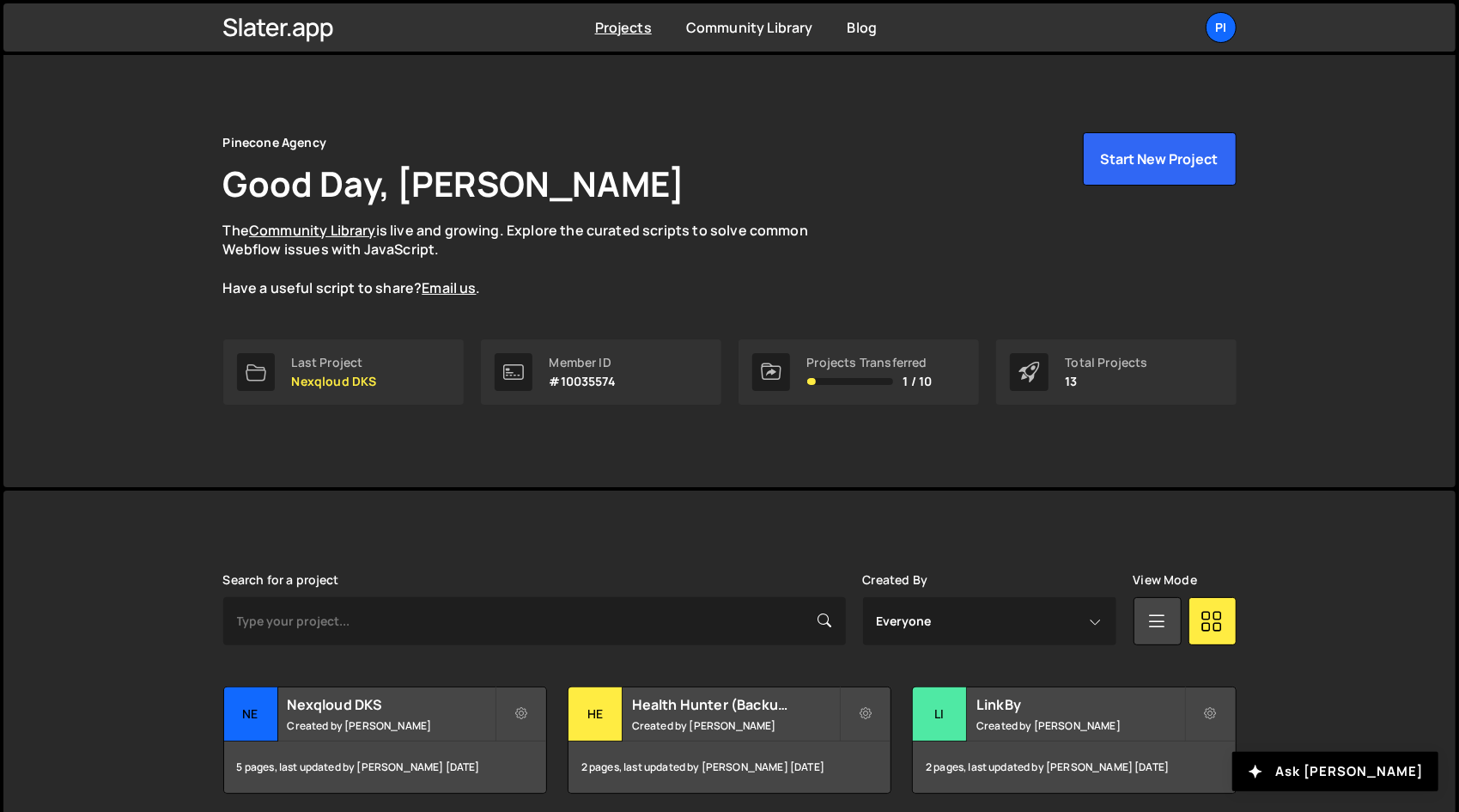
click at [829, 372] on div "Projects Transferred 1 / 10" at bounding box center [870, 372] width 125 height 33
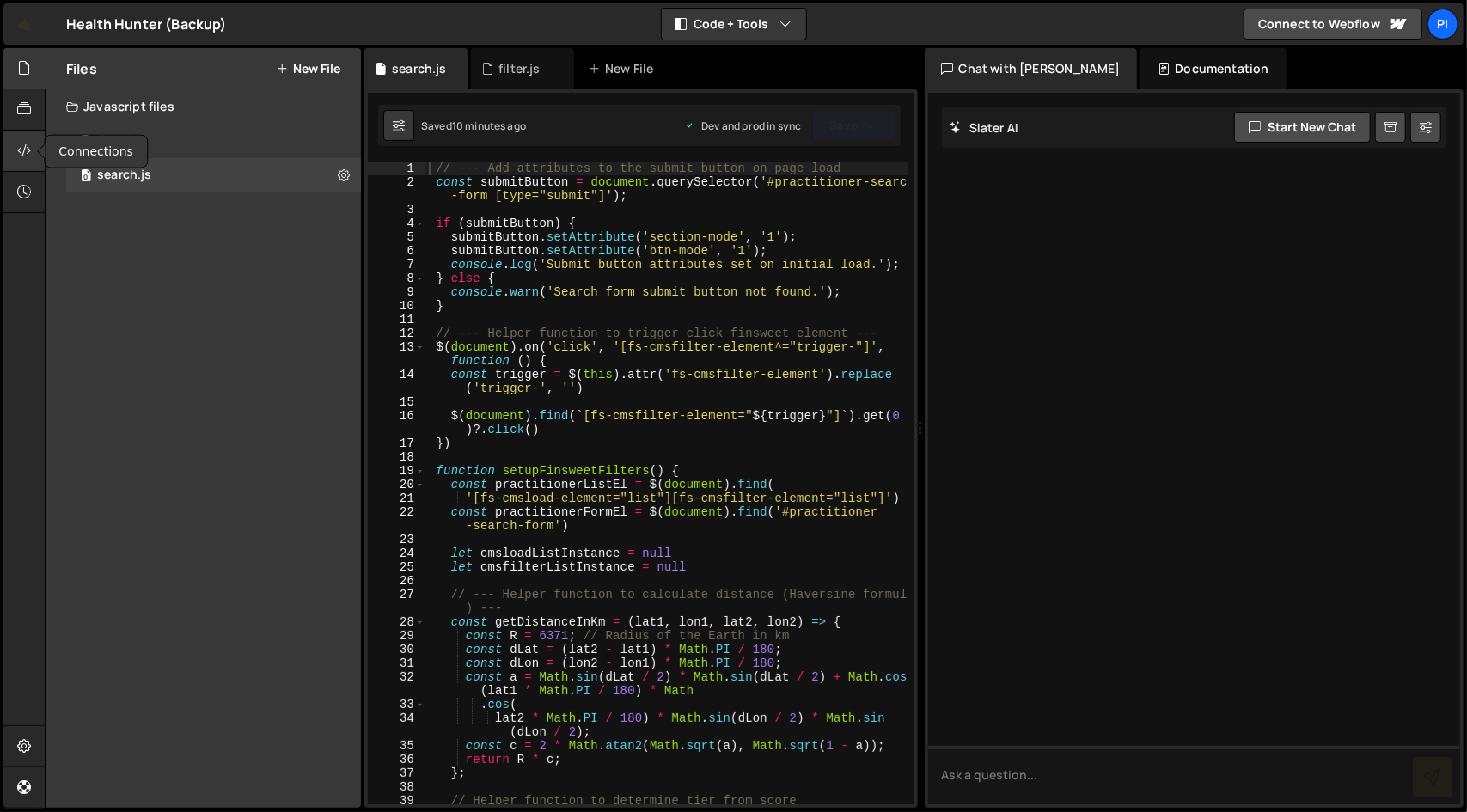
click at [27, 152] on icon at bounding box center [24, 150] width 14 height 19
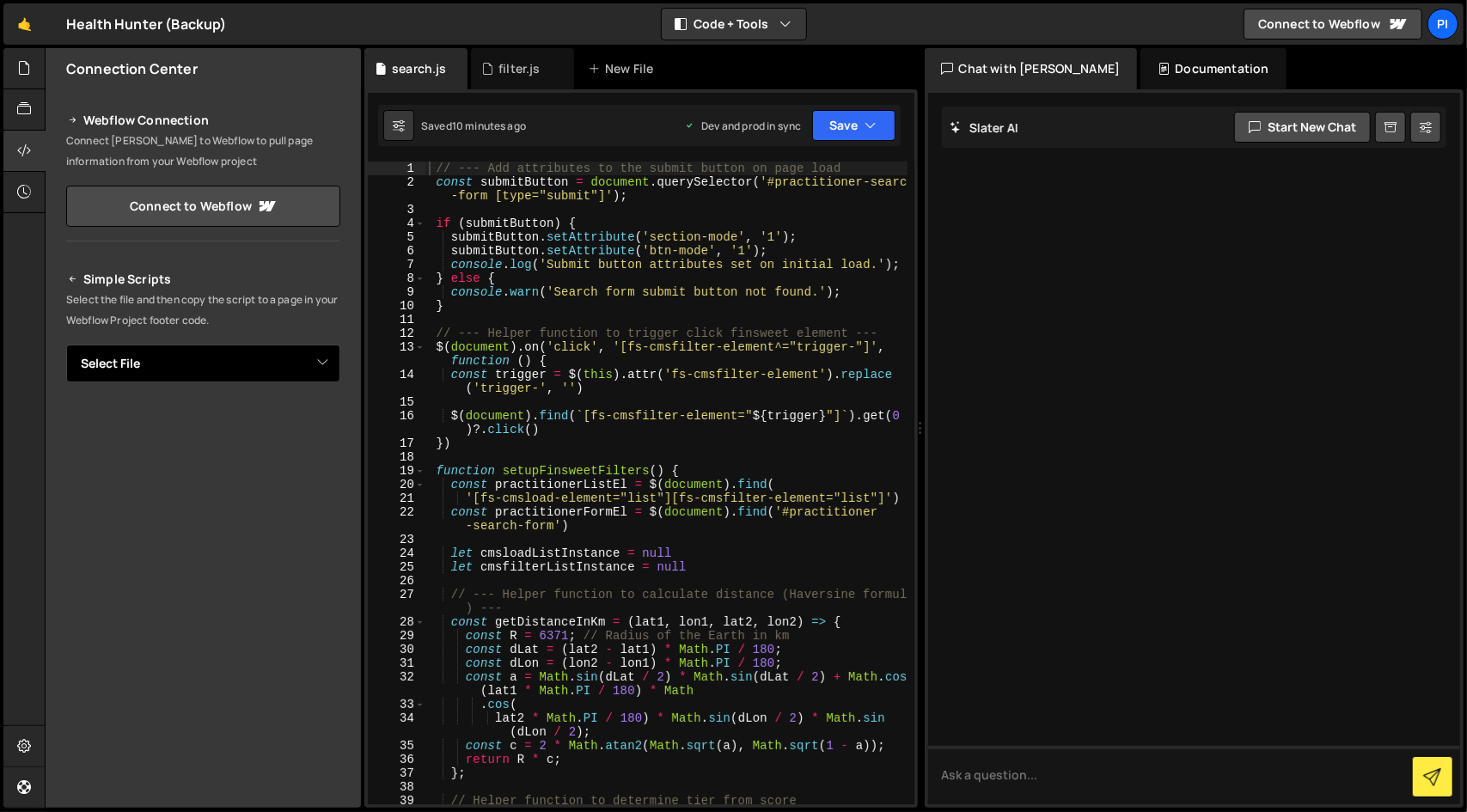
click at [210, 379] on select "Select File filter.js search.js" at bounding box center [203, 363] width 274 height 37
select select "47348"
click at [66, 345] on select "Select File filter.js search.js" at bounding box center [203, 363] width 274 height 37
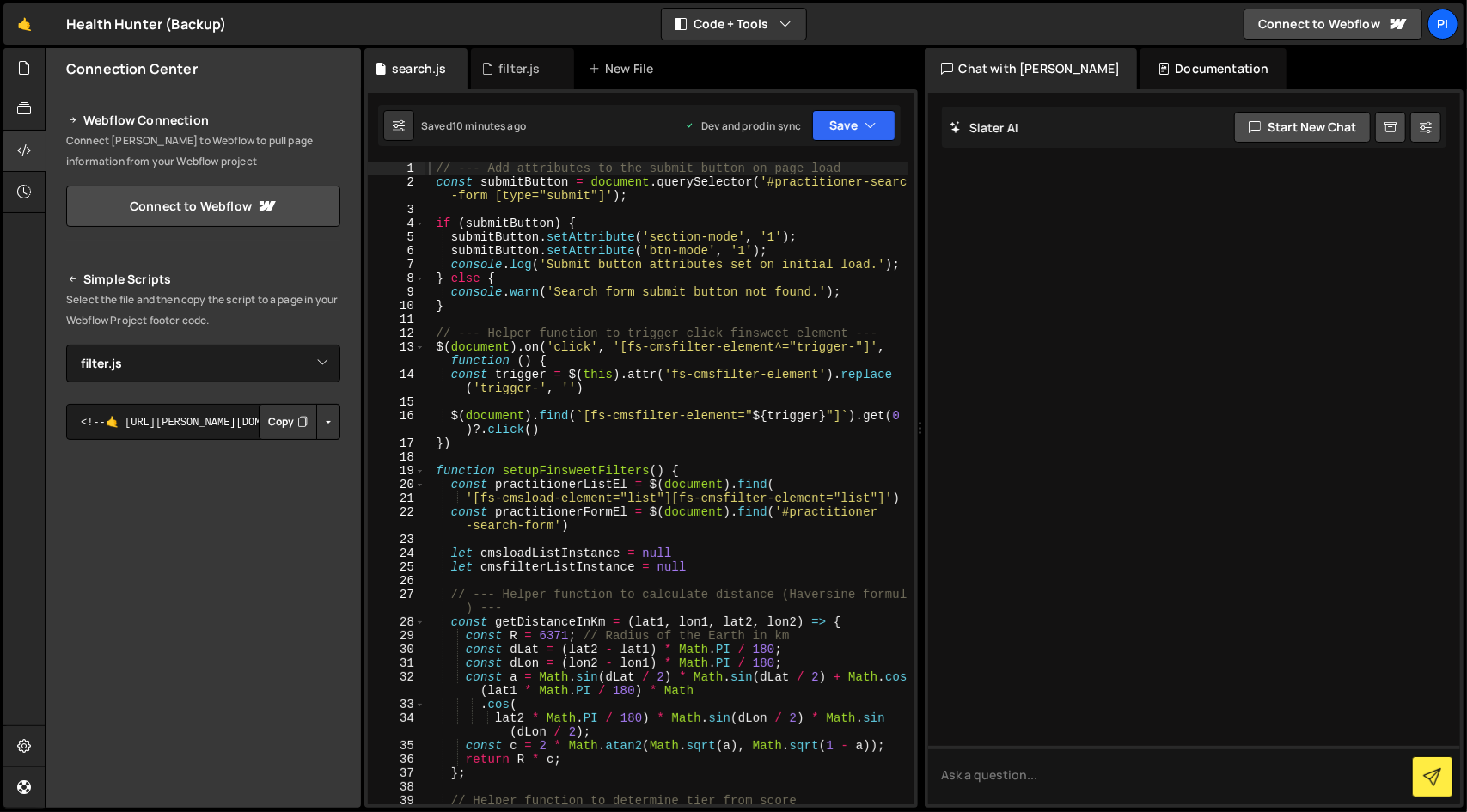
click at [280, 429] on button "Copy" at bounding box center [288, 422] width 58 height 36
